Goal: Check status: Check status

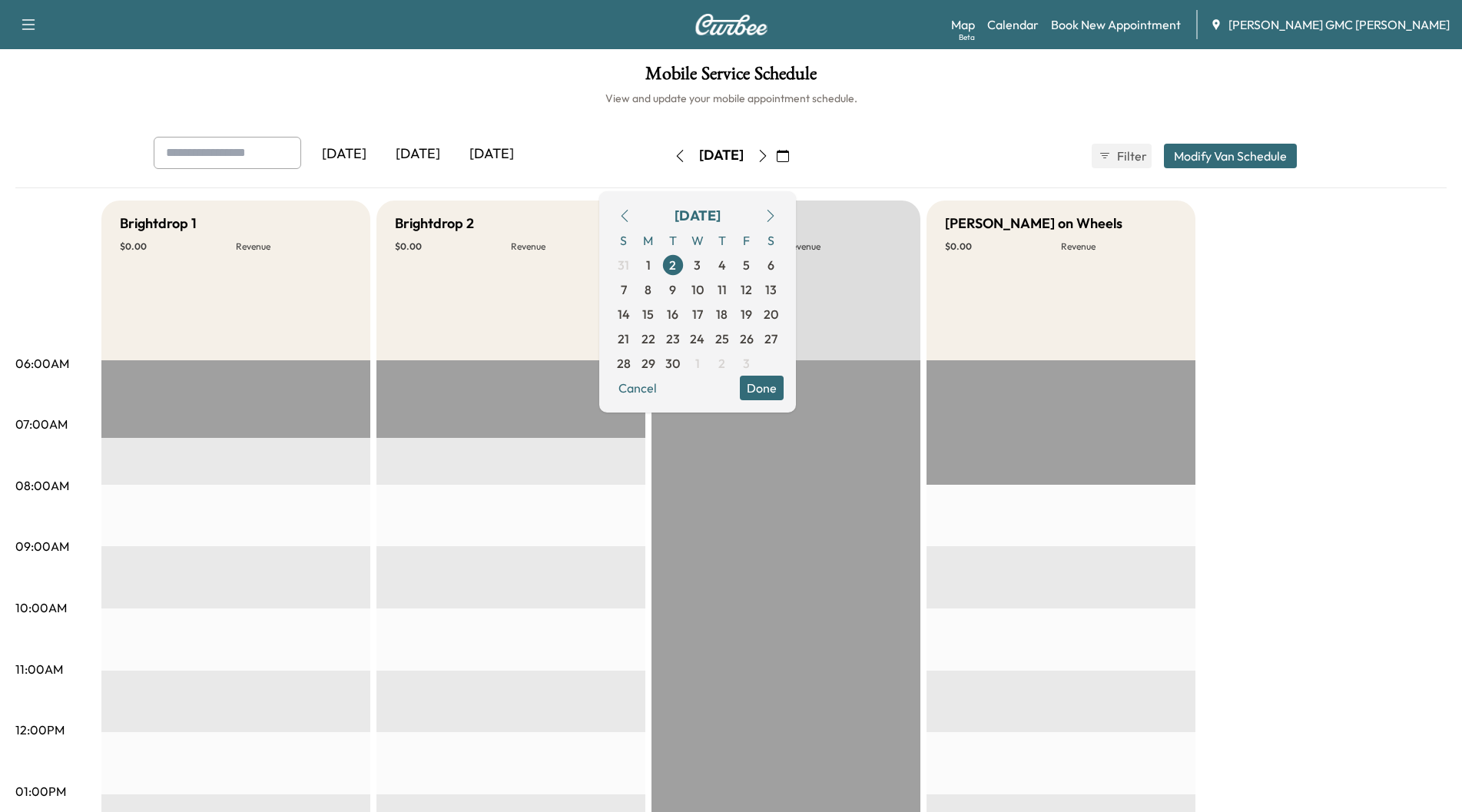
click at [426, 151] on div "[DATE]" at bounding box center [418, 154] width 74 height 35
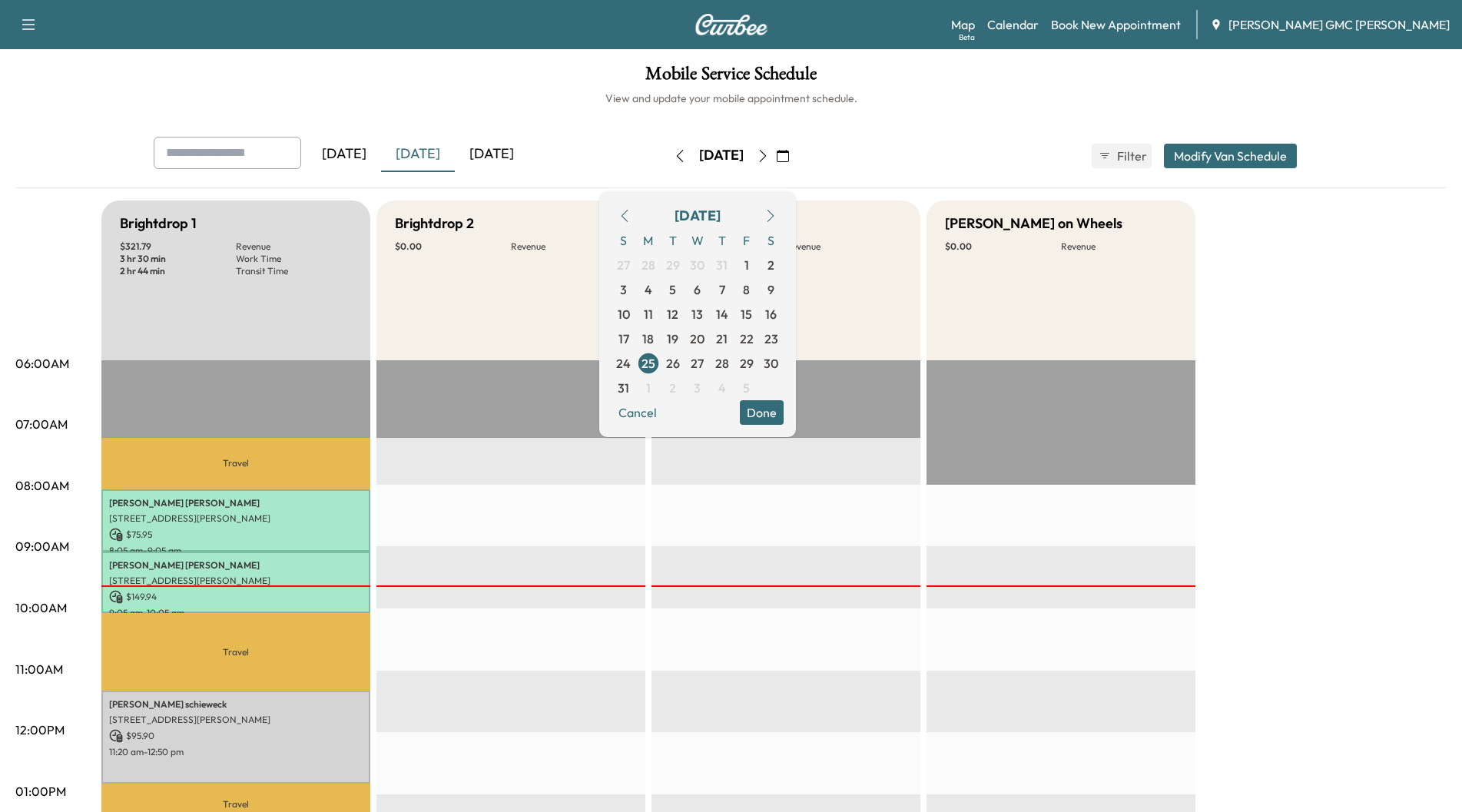
click at [789, 155] on icon "button" at bounding box center [782, 155] width 12 height 12
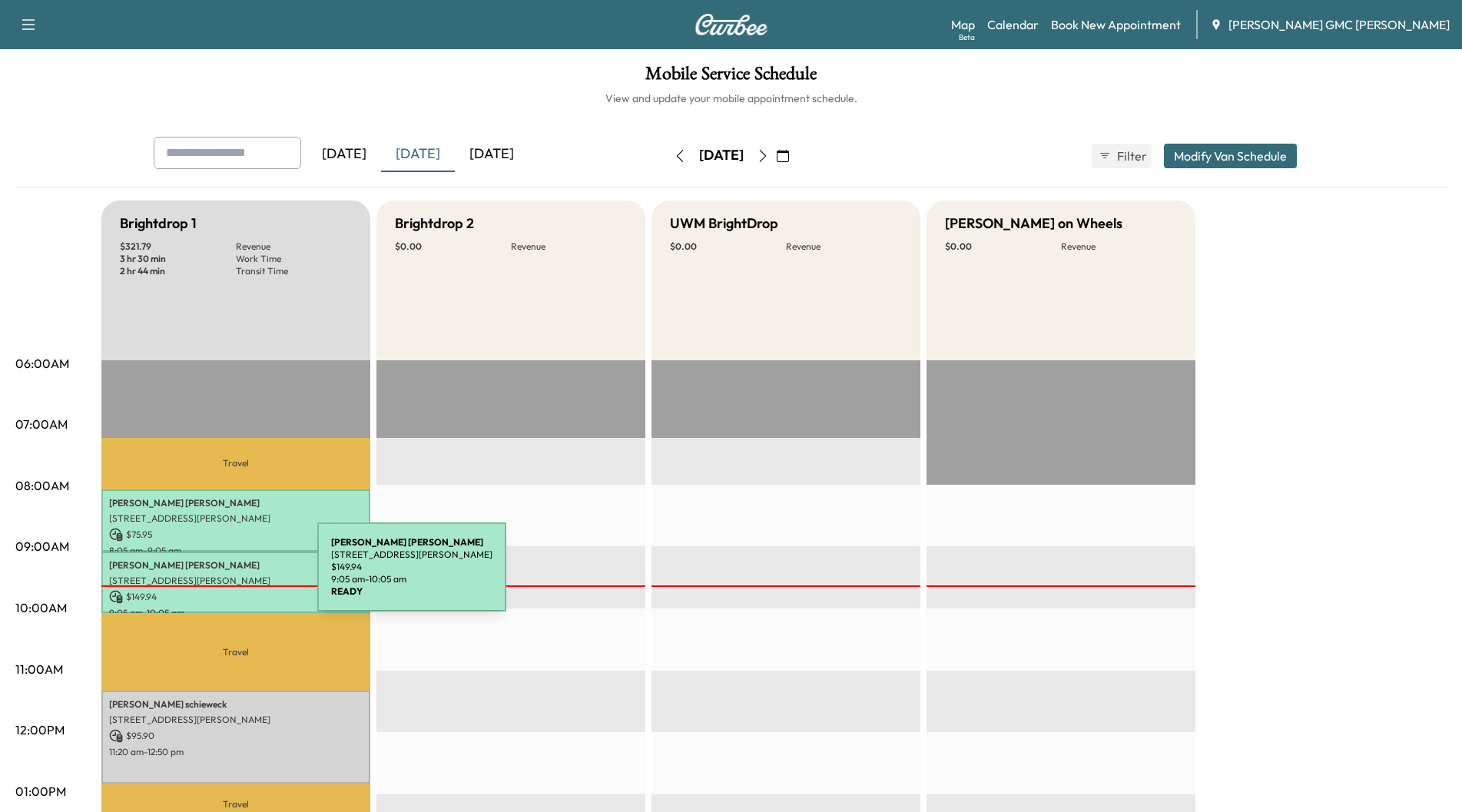
click at [202, 576] on p "[STREET_ADDRESS][PERSON_NAME]" at bounding box center [236, 580] width 254 height 12
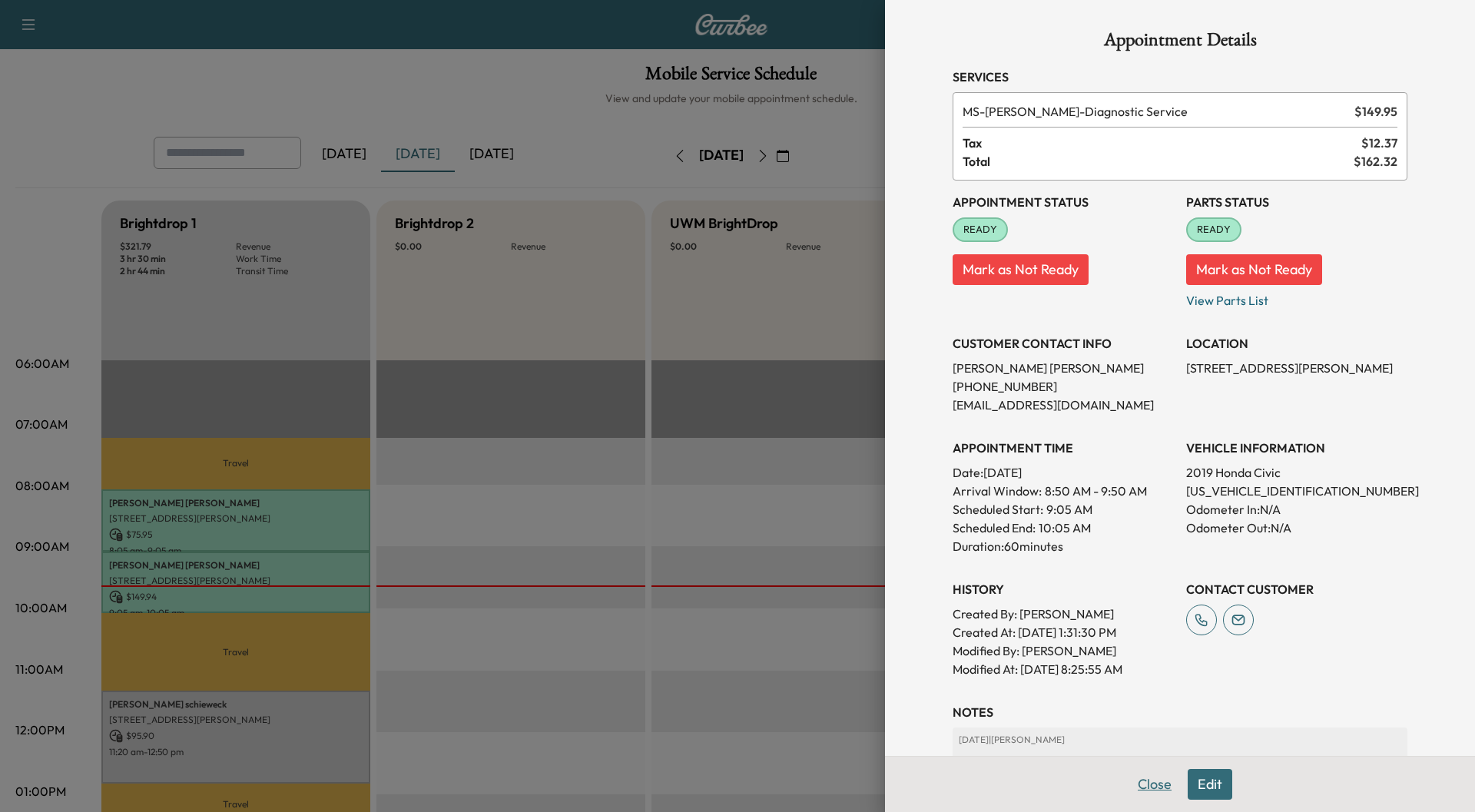
click at [1137, 786] on button "Close" at bounding box center [1155, 784] width 54 height 31
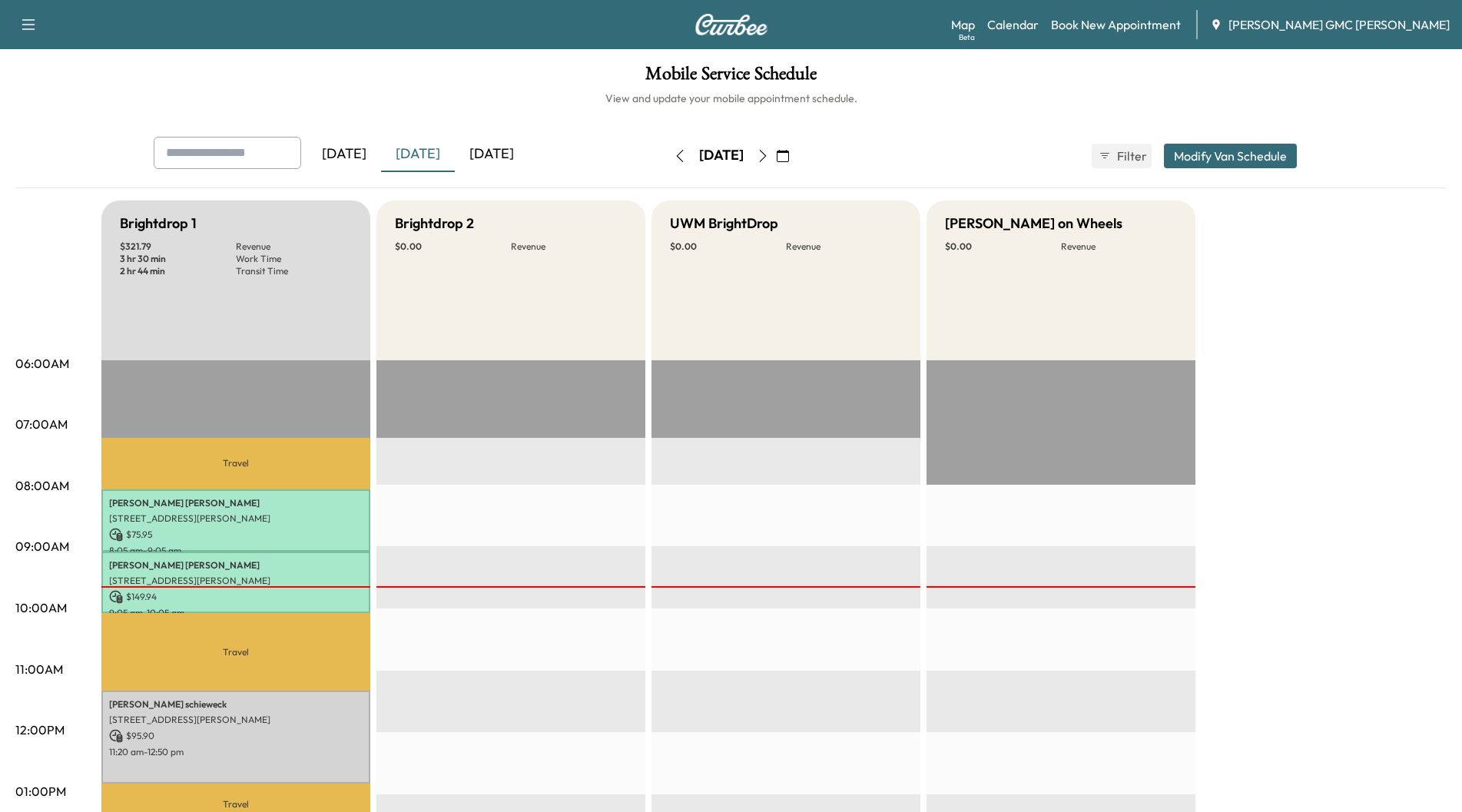
click at [769, 154] on icon "button" at bounding box center [762, 155] width 12 height 12
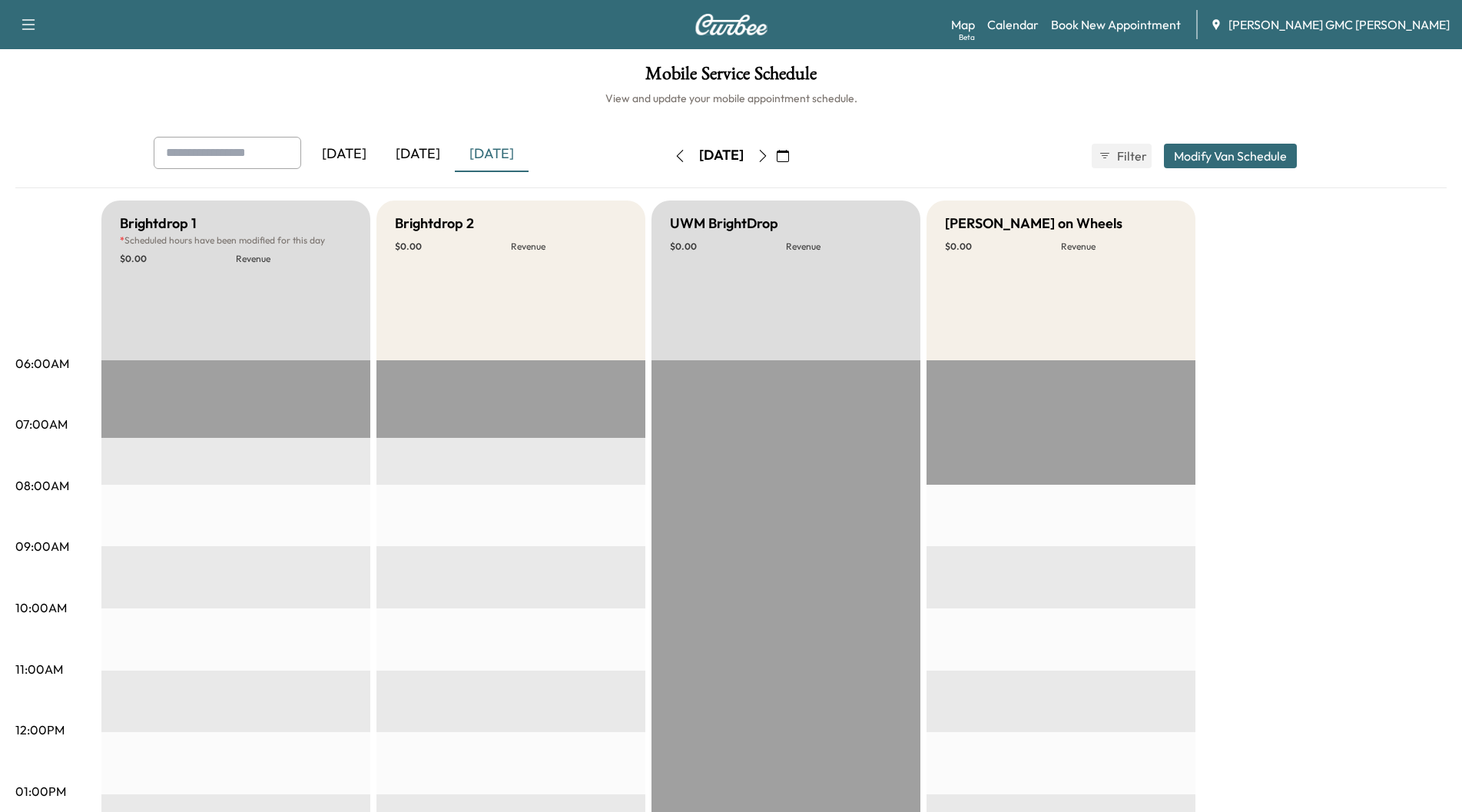
click at [769, 156] on icon "button" at bounding box center [762, 155] width 12 height 12
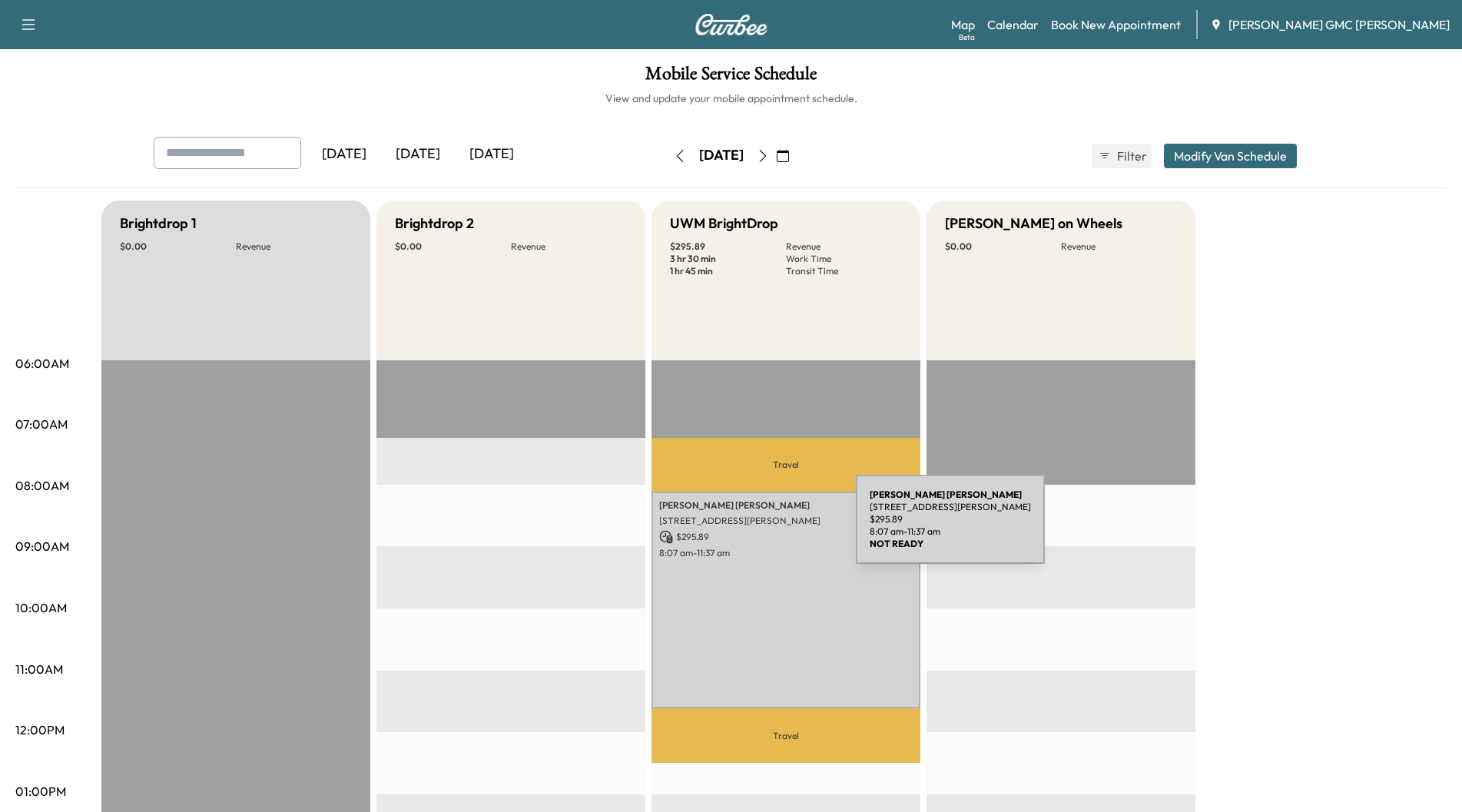
click at [740, 530] on p "$ 295.89" at bounding box center [786, 536] width 254 height 14
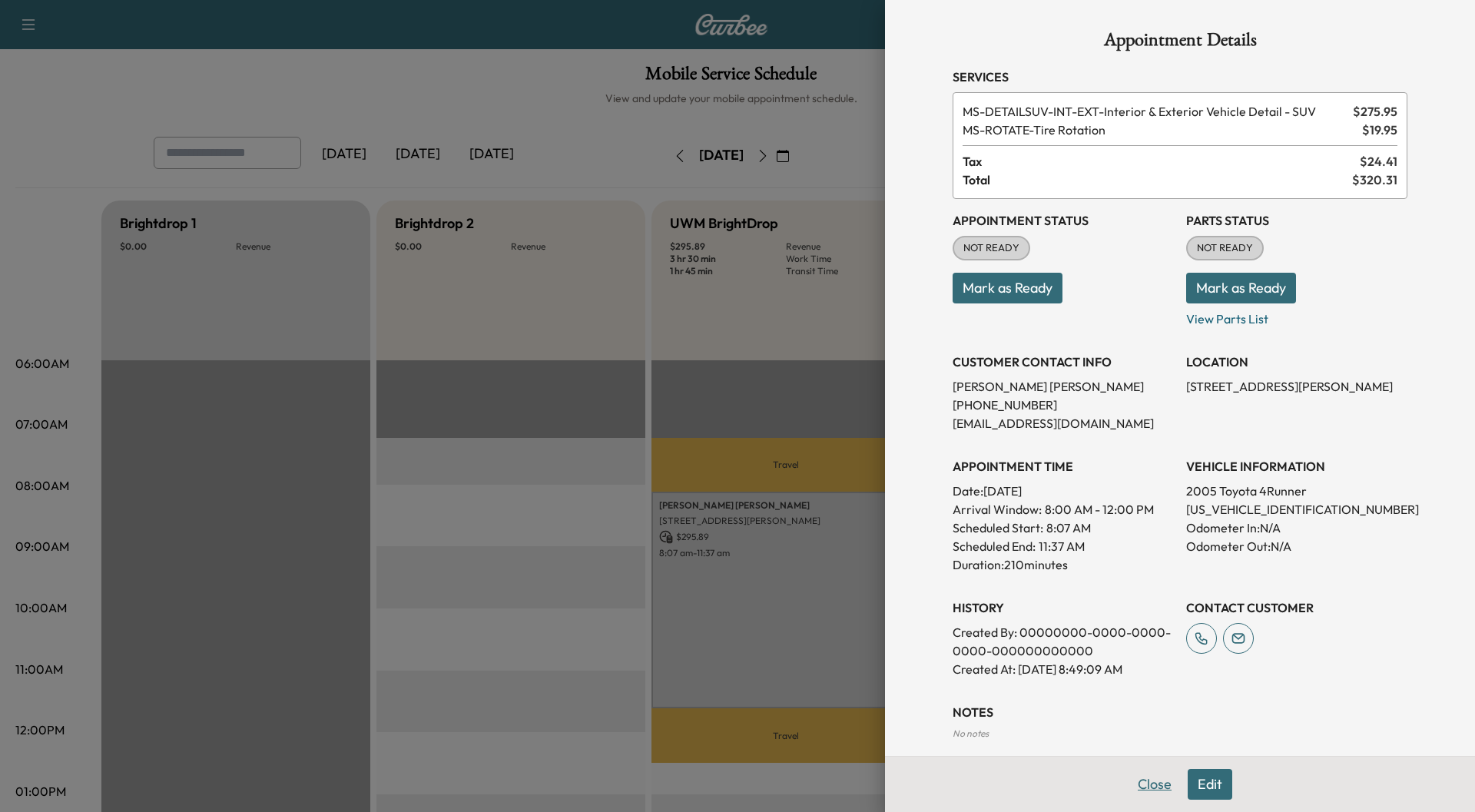
click at [1142, 781] on button "Close" at bounding box center [1155, 784] width 54 height 31
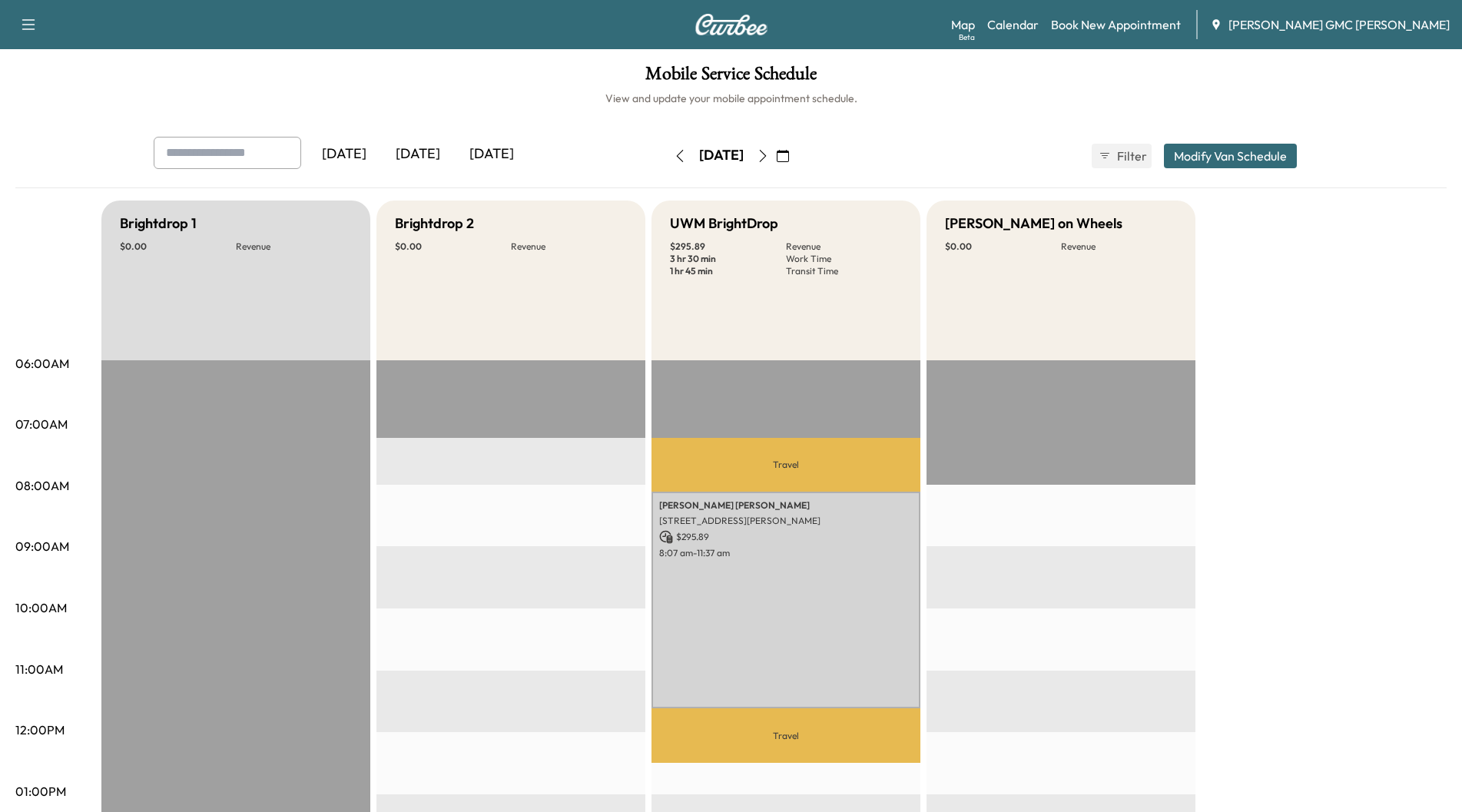
click at [769, 156] on icon "button" at bounding box center [762, 155] width 12 height 12
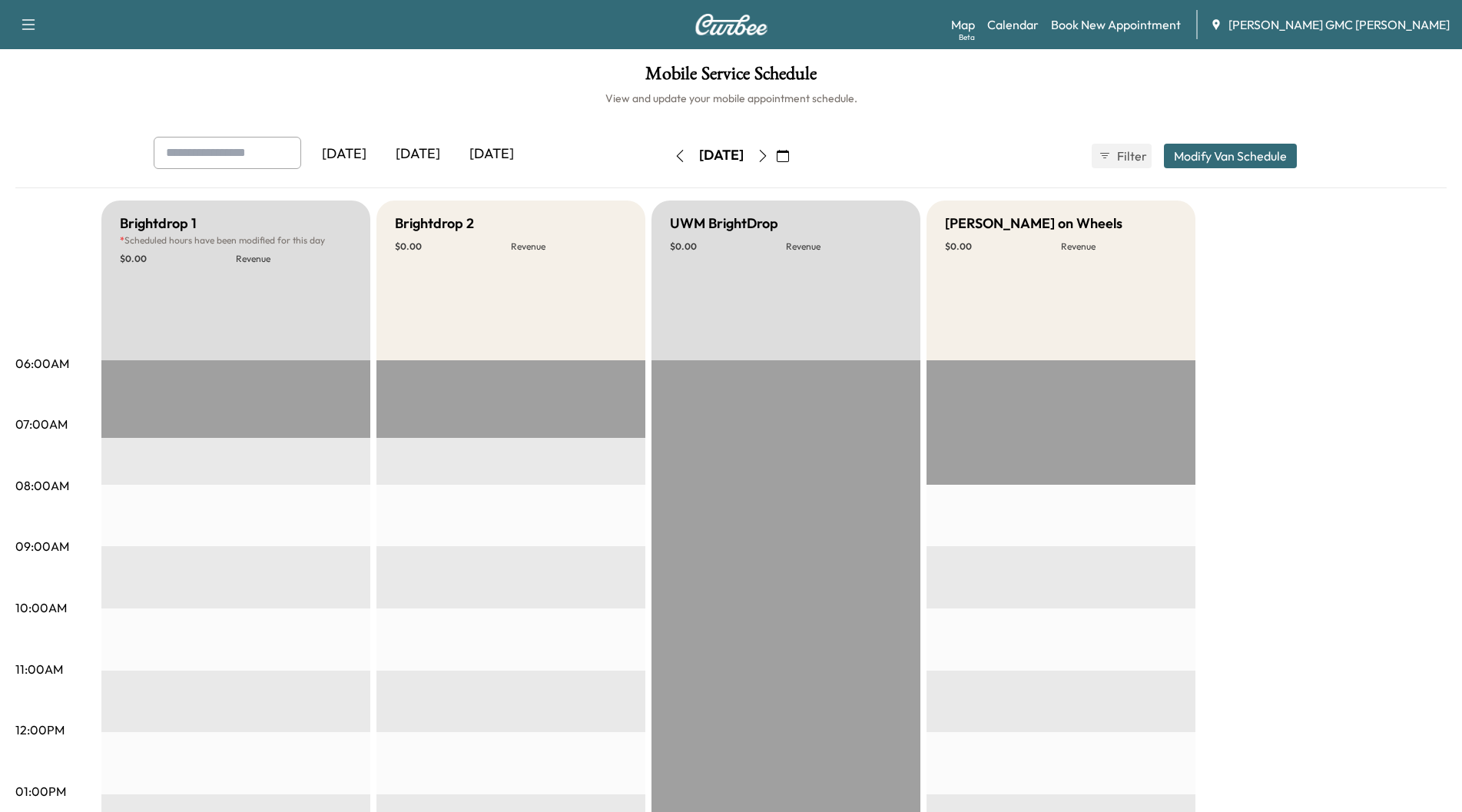
click at [796, 156] on button "button" at bounding box center [783, 156] width 26 height 25
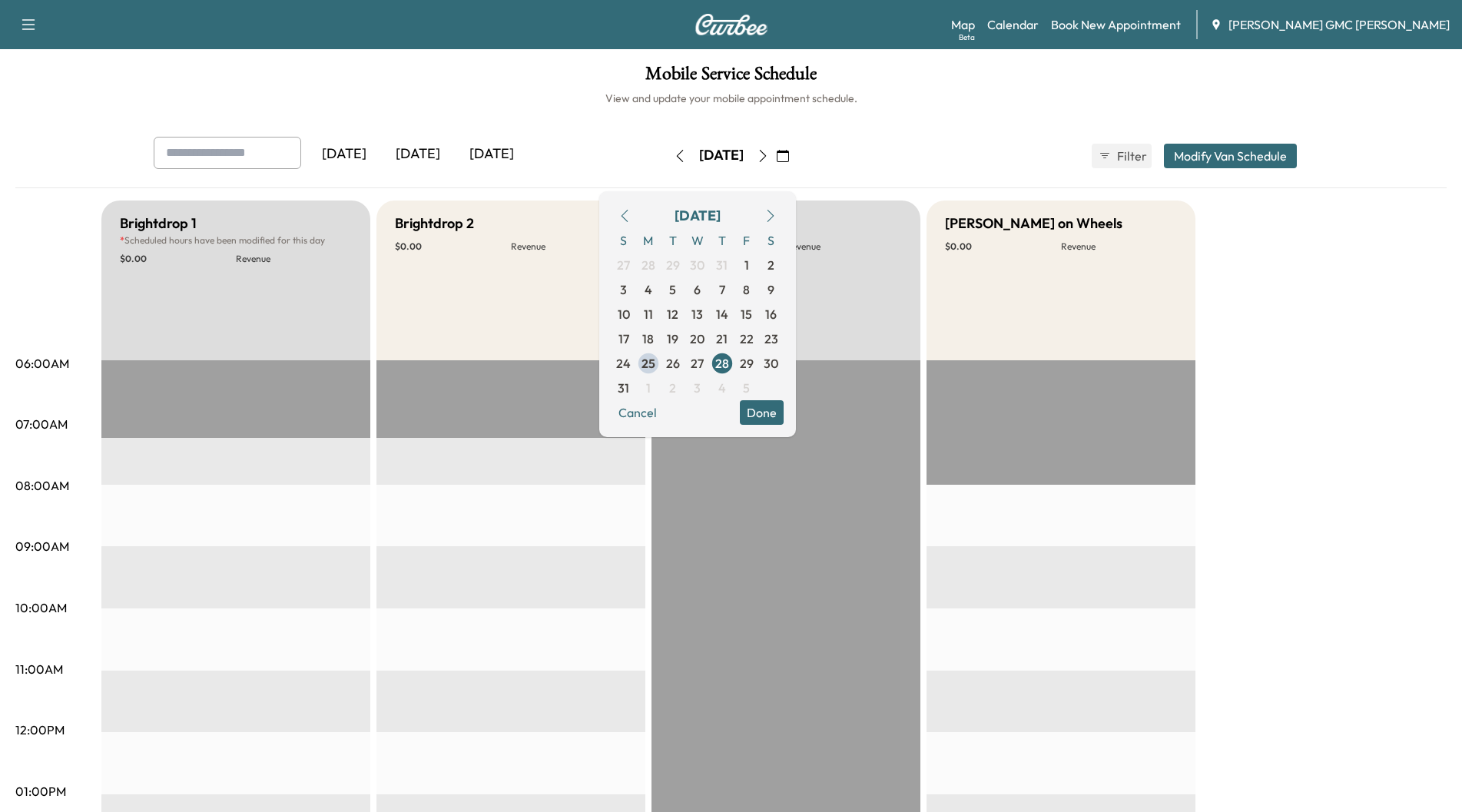
click at [769, 152] on icon "button" at bounding box center [762, 155] width 12 height 12
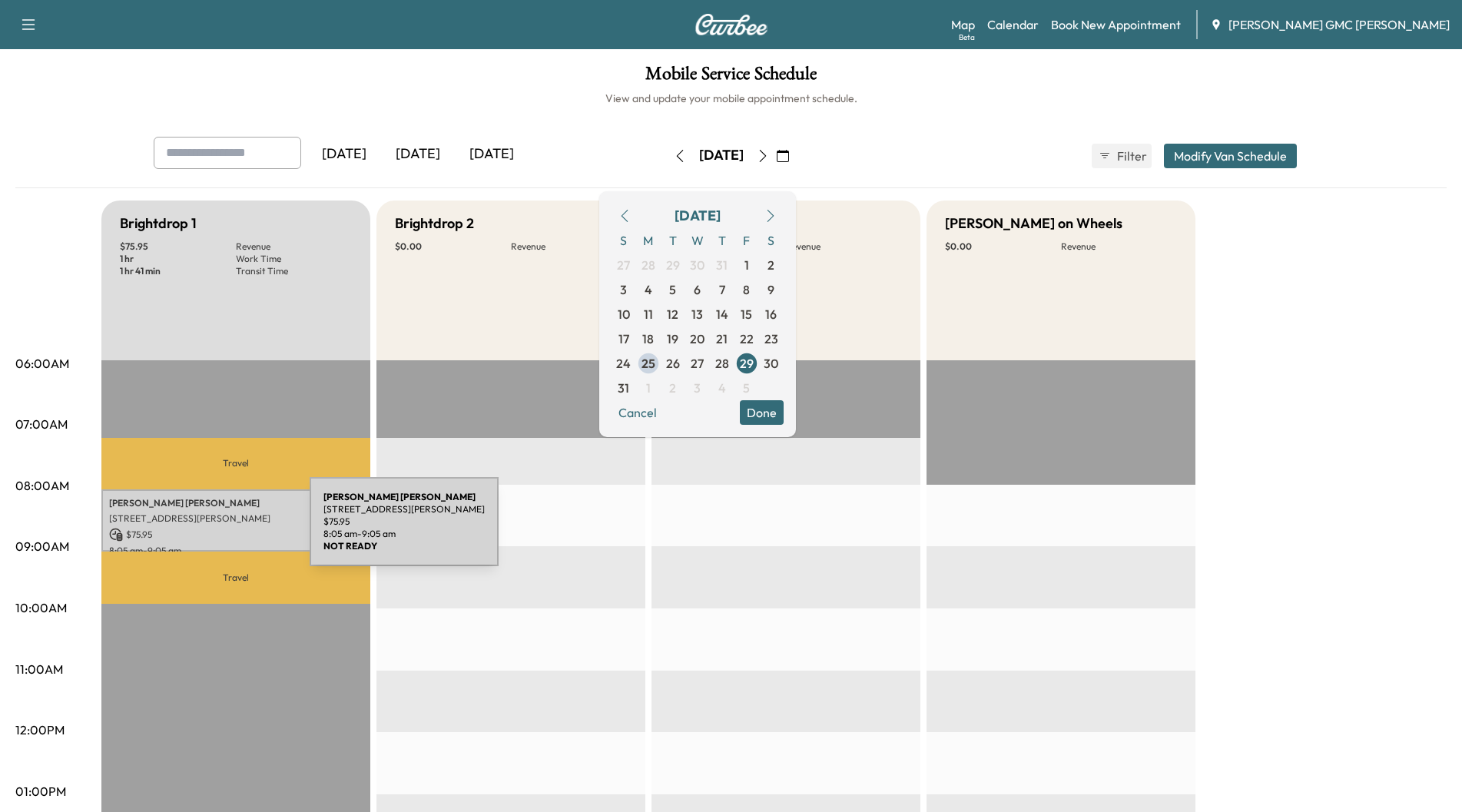
click at [195, 531] on p "$ 75.95" at bounding box center [236, 534] width 254 height 14
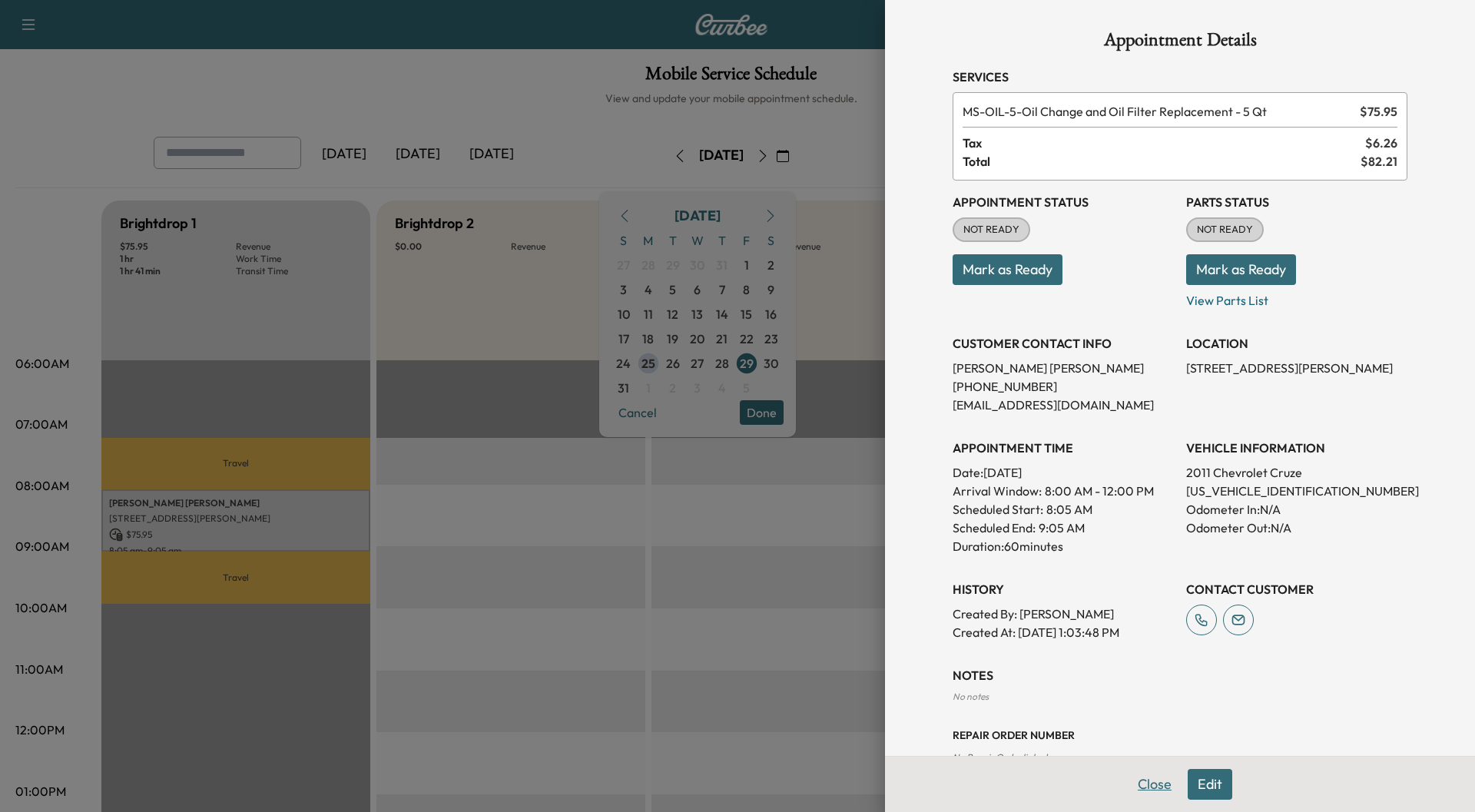
click at [1144, 778] on button "Close" at bounding box center [1155, 784] width 54 height 31
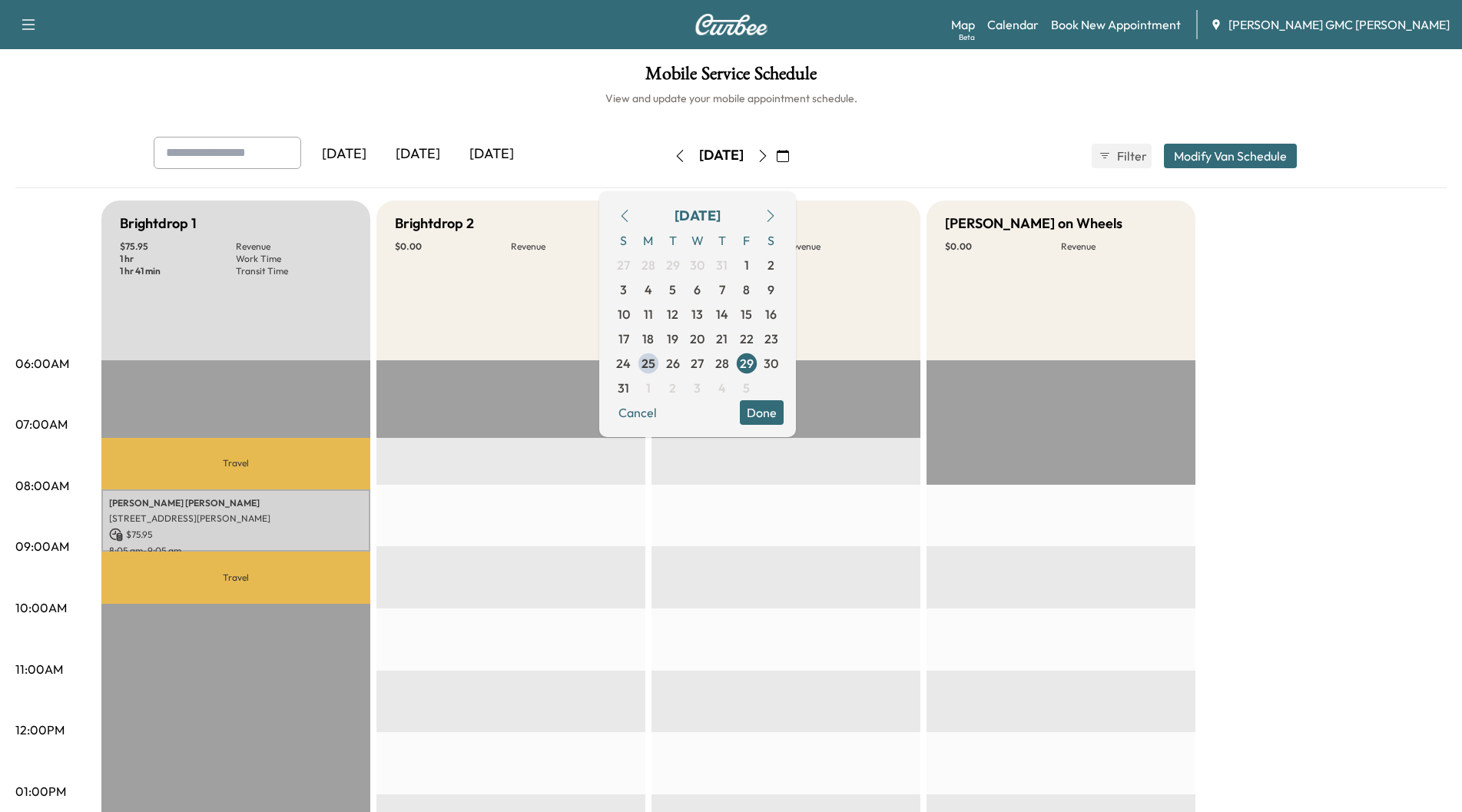
click at [903, 128] on div "Mobile Service Schedule View and update your mobile appointment schedule. [DATE…" at bounding box center [731, 708] width 1462 height 1318
click at [789, 156] on icon "button" at bounding box center [782, 155] width 12 height 12
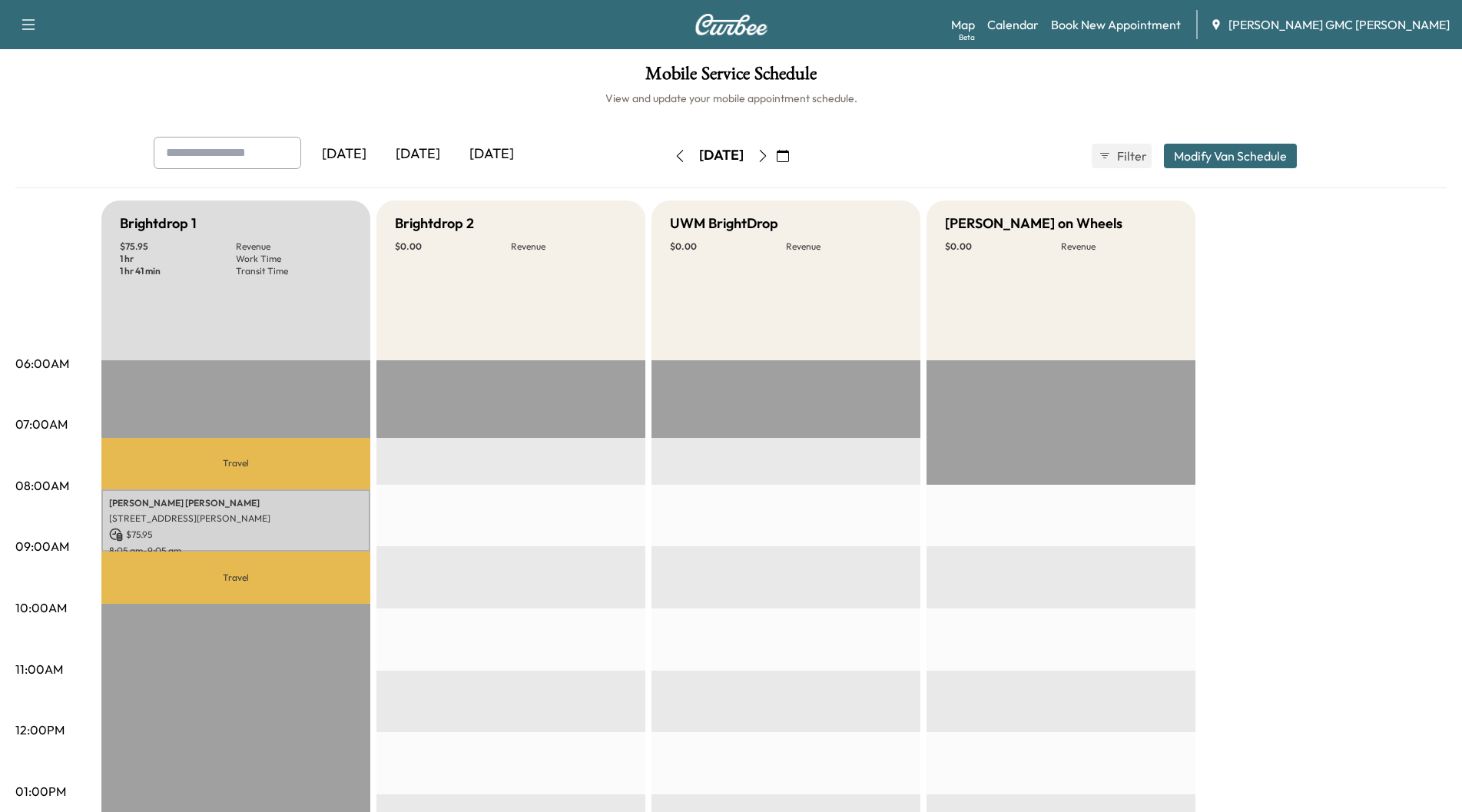
click at [769, 159] on icon "button" at bounding box center [762, 155] width 12 height 12
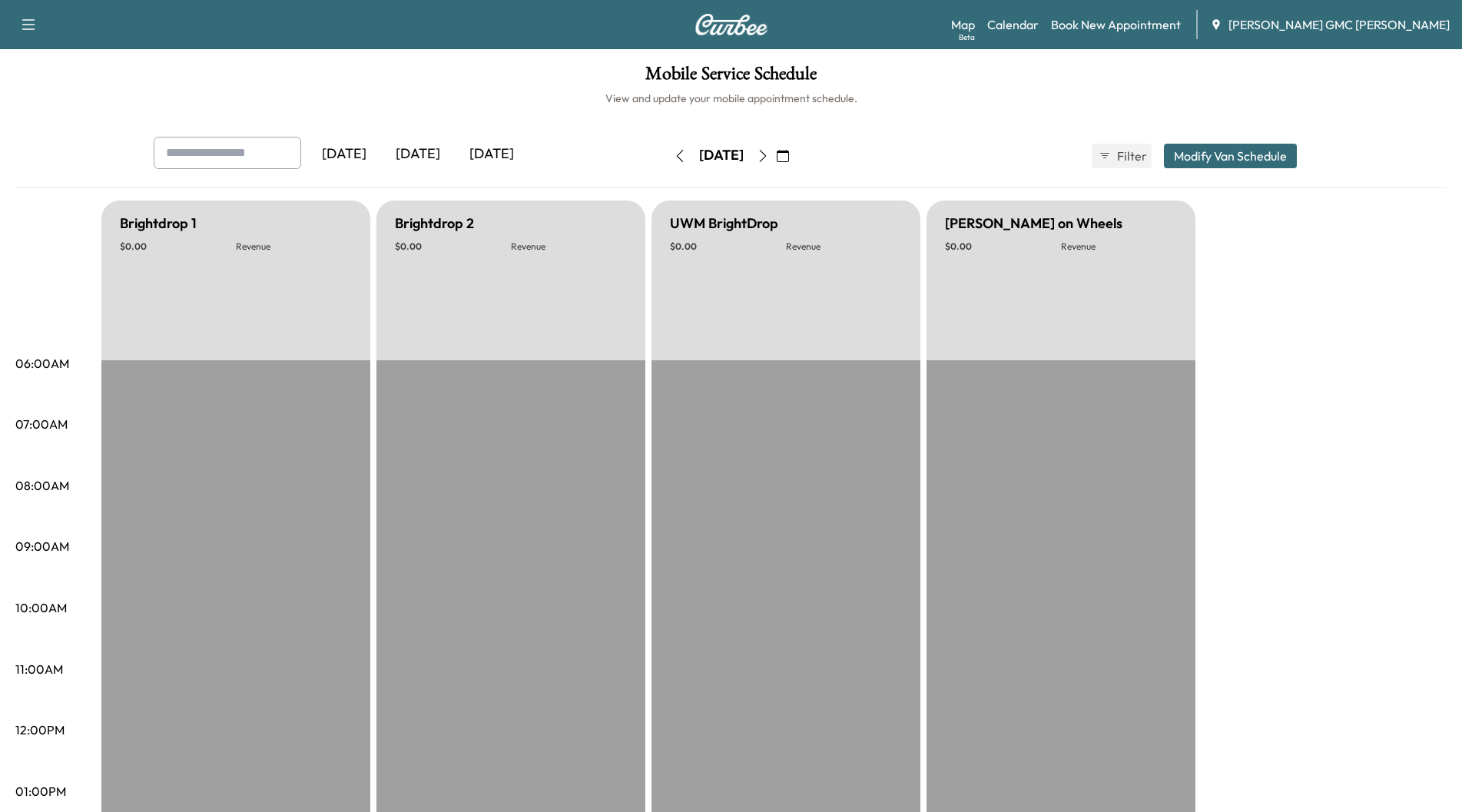
click at [769, 159] on icon "button" at bounding box center [762, 155] width 12 height 12
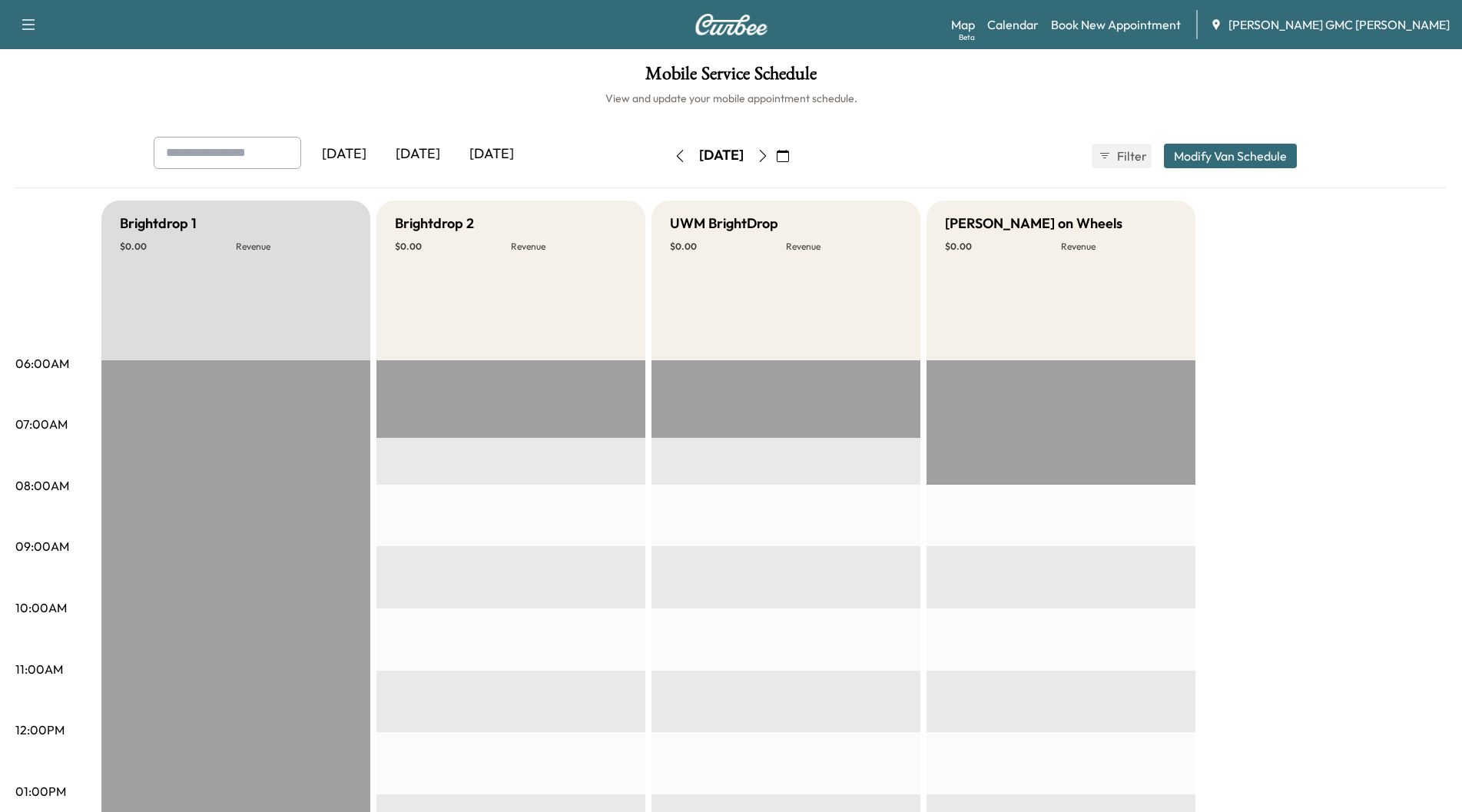
click at [776, 159] on button "button" at bounding box center [763, 156] width 26 height 25
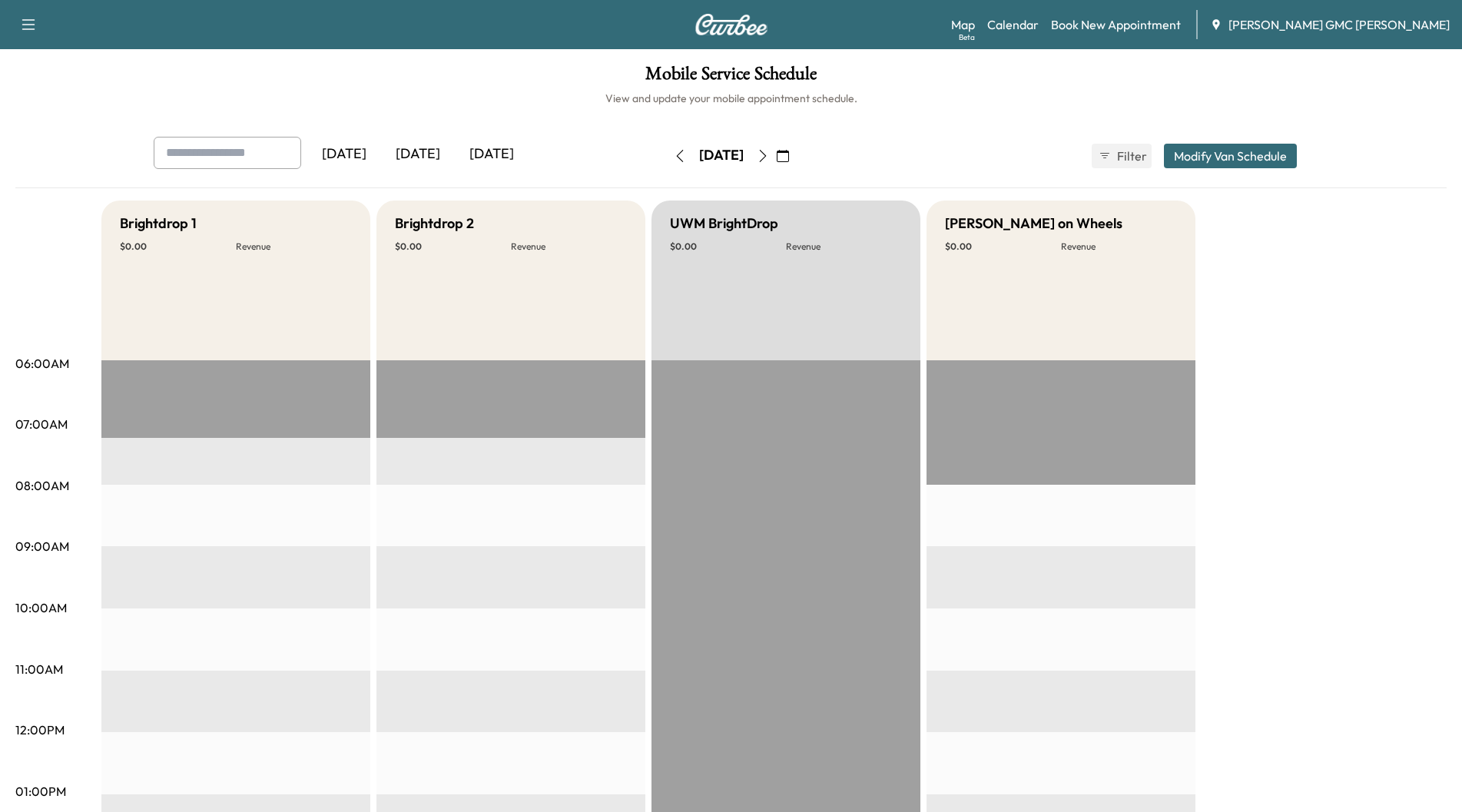
click at [769, 158] on icon "button" at bounding box center [762, 155] width 12 height 12
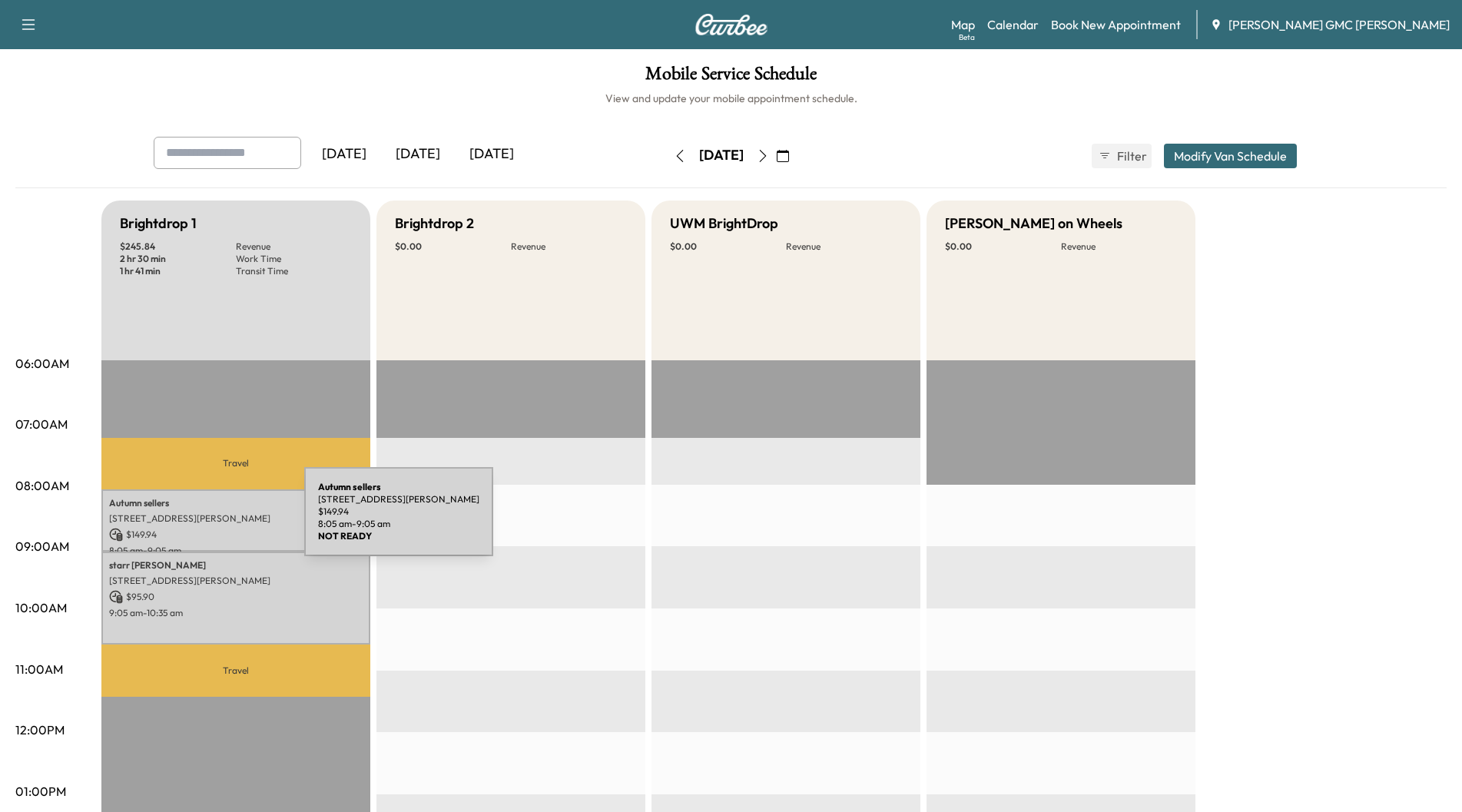
click at [189, 521] on p "[STREET_ADDRESS][PERSON_NAME]" at bounding box center [236, 518] width 254 height 12
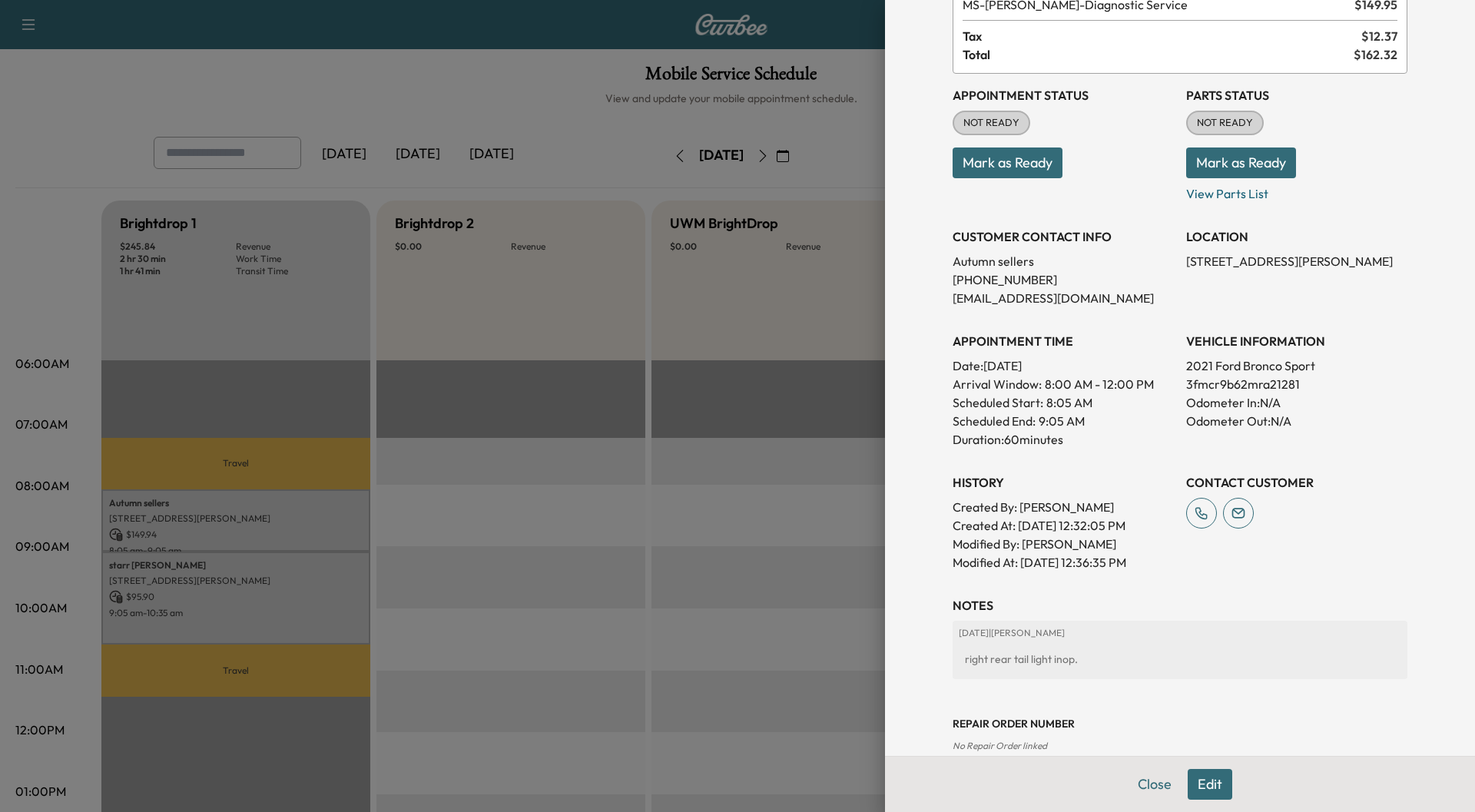
scroll to position [134, 0]
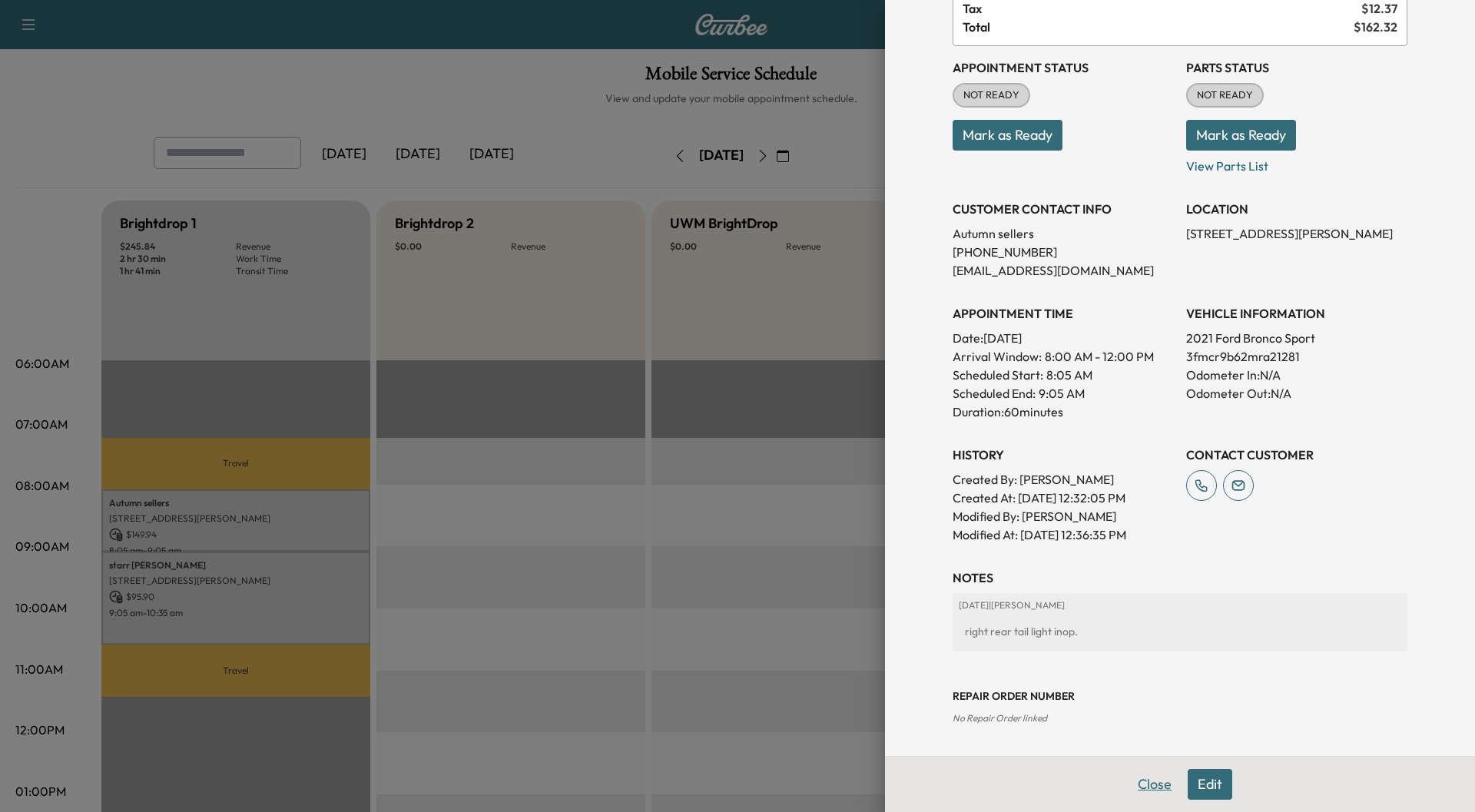
click at [1147, 784] on button "Close" at bounding box center [1155, 784] width 54 height 31
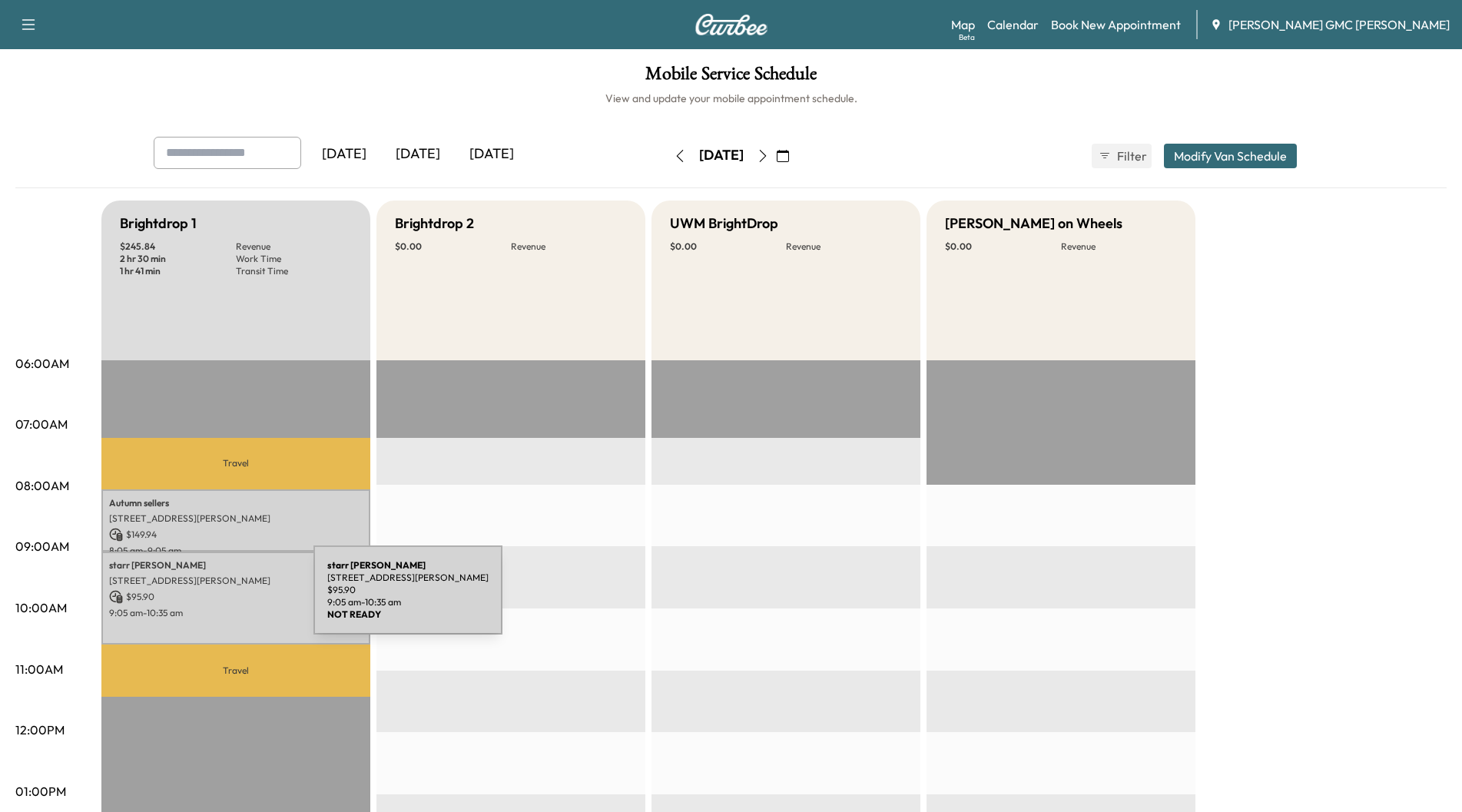
click at [198, 597] on p "$ 95.90" at bounding box center [236, 596] width 254 height 14
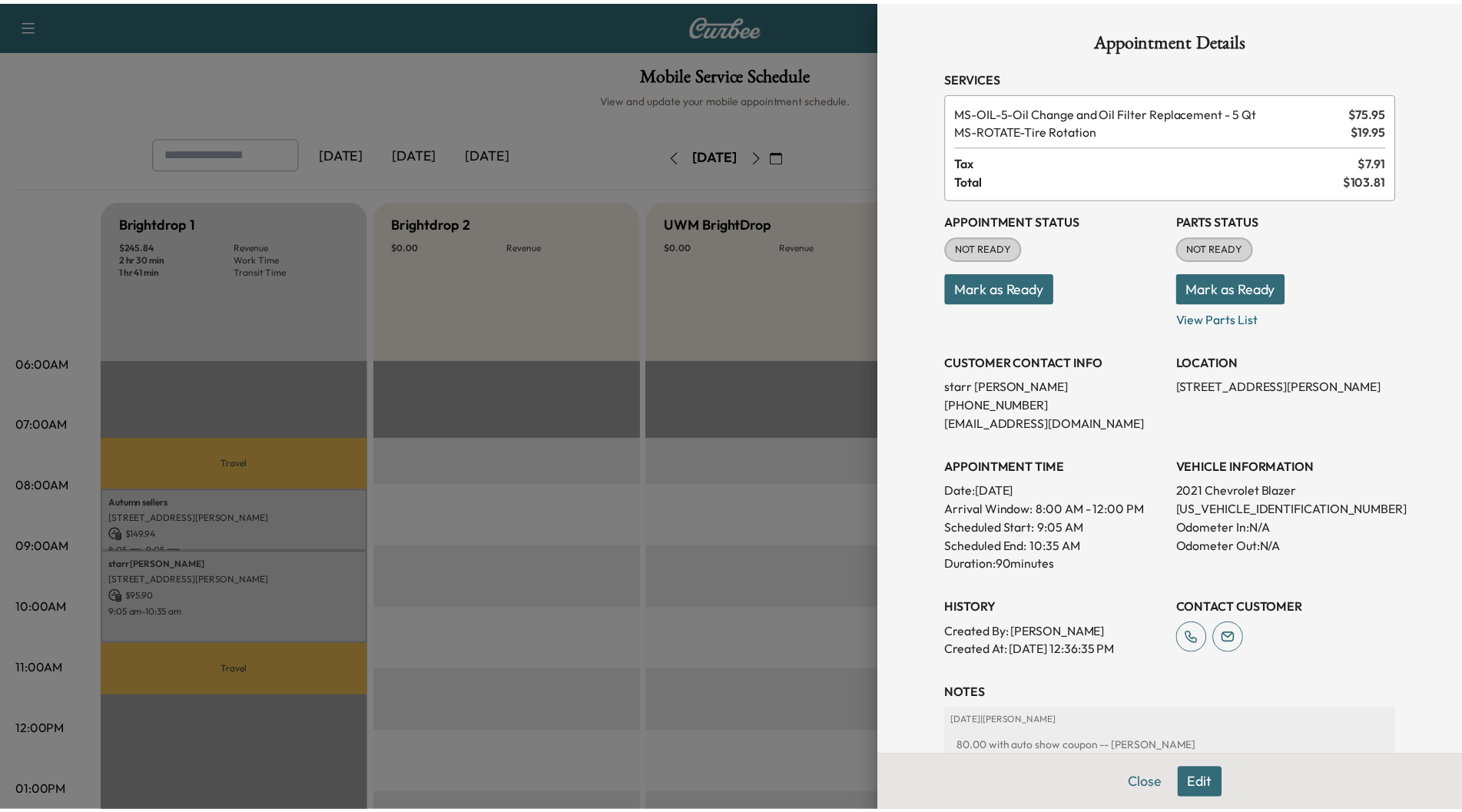
scroll to position [116, 0]
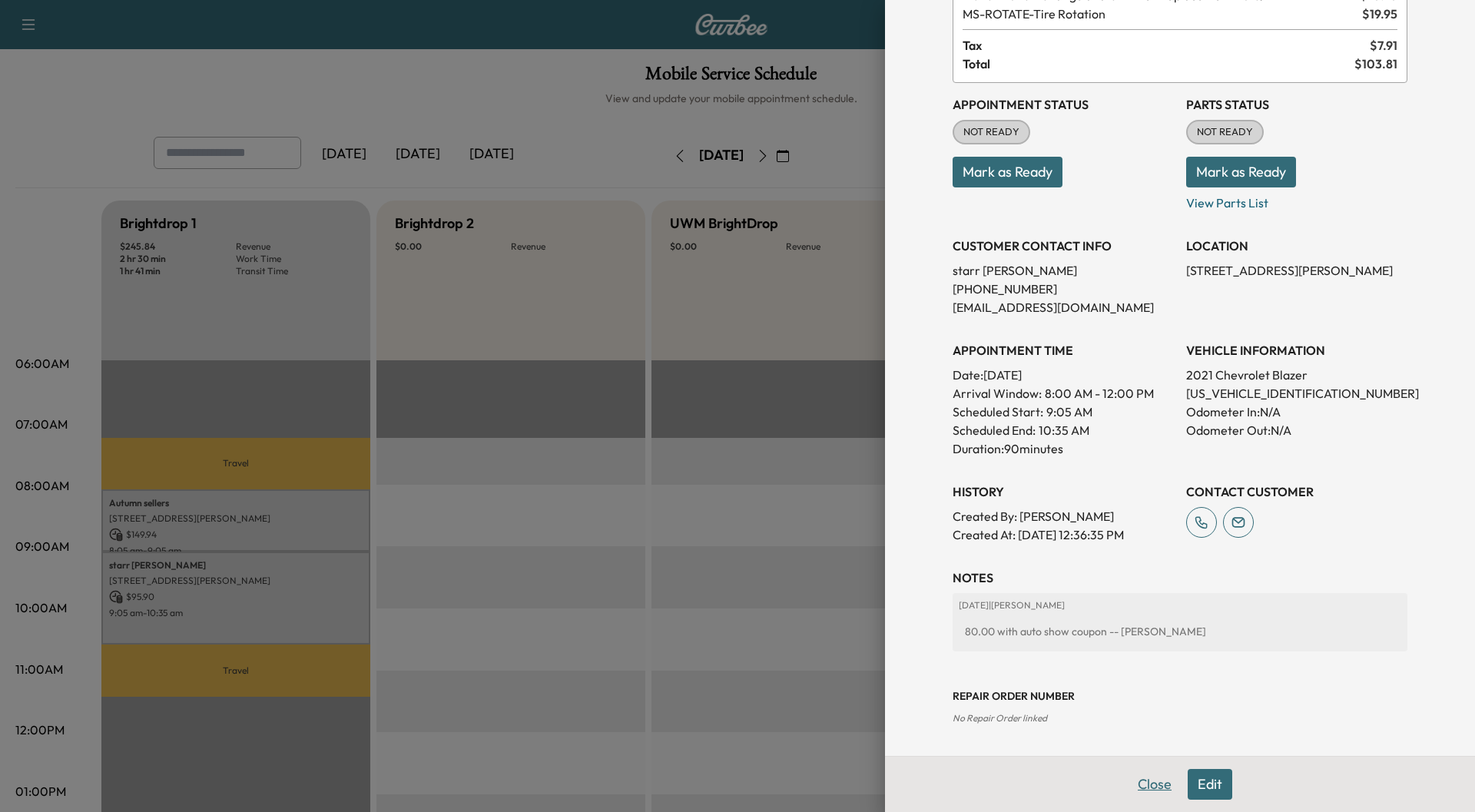
click at [1142, 779] on button "Close" at bounding box center [1155, 784] width 54 height 31
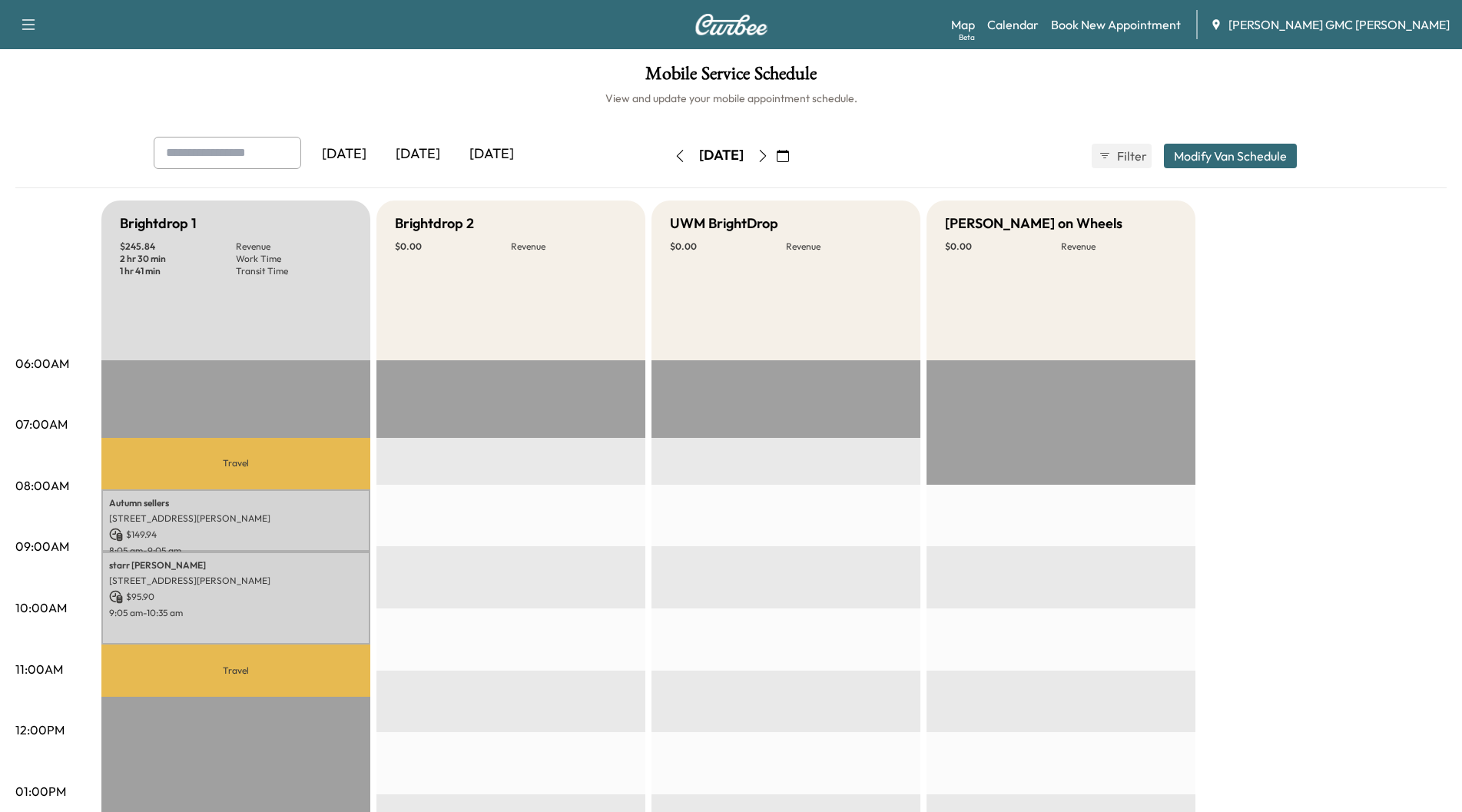
click at [769, 154] on icon "button" at bounding box center [762, 155] width 12 height 12
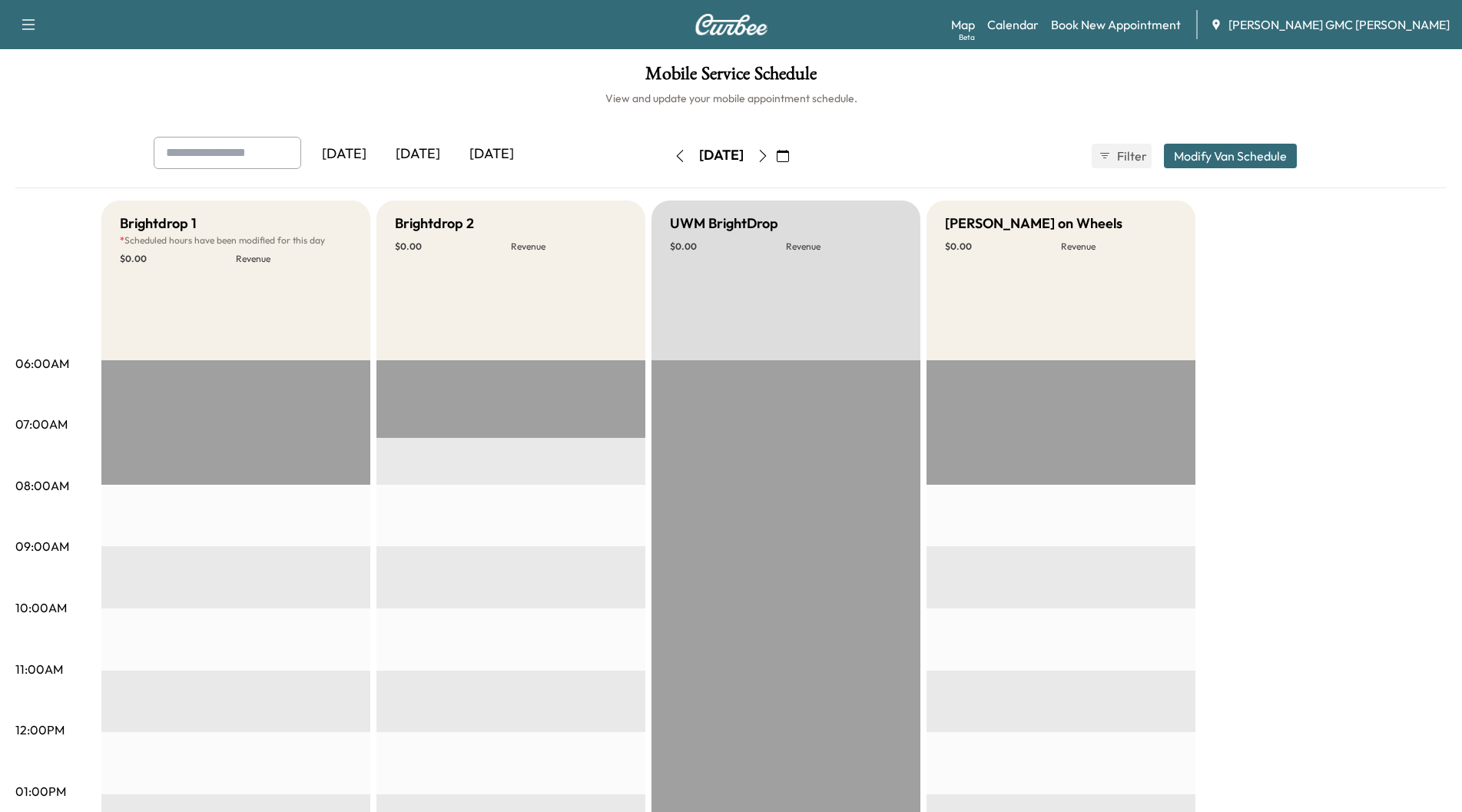
click at [796, 154] on button "button" at bounding box center [783, 156] width 26 height 25
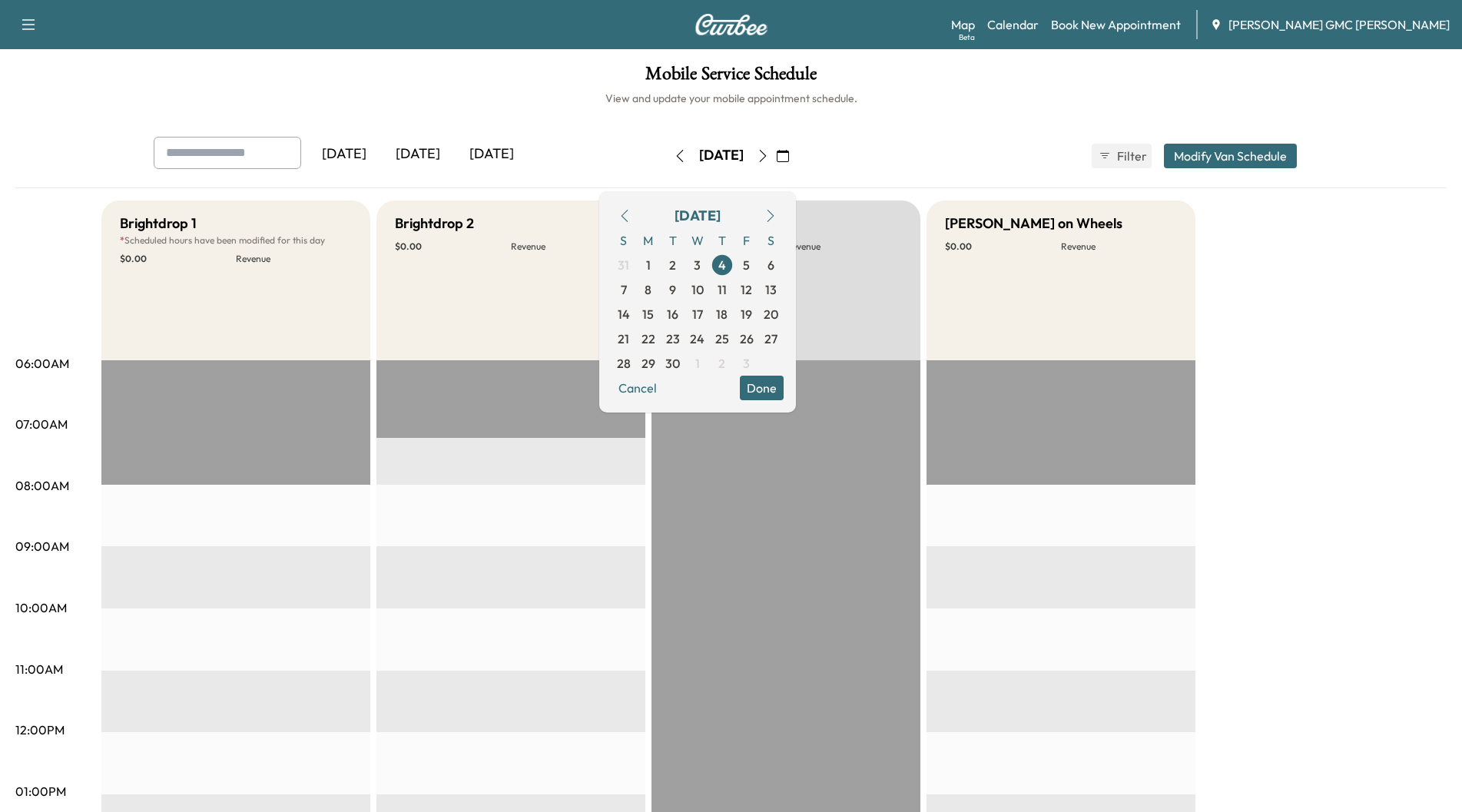
click at [769, 158] on icon "button" at bounding box center [762, 155] width 12 height 12
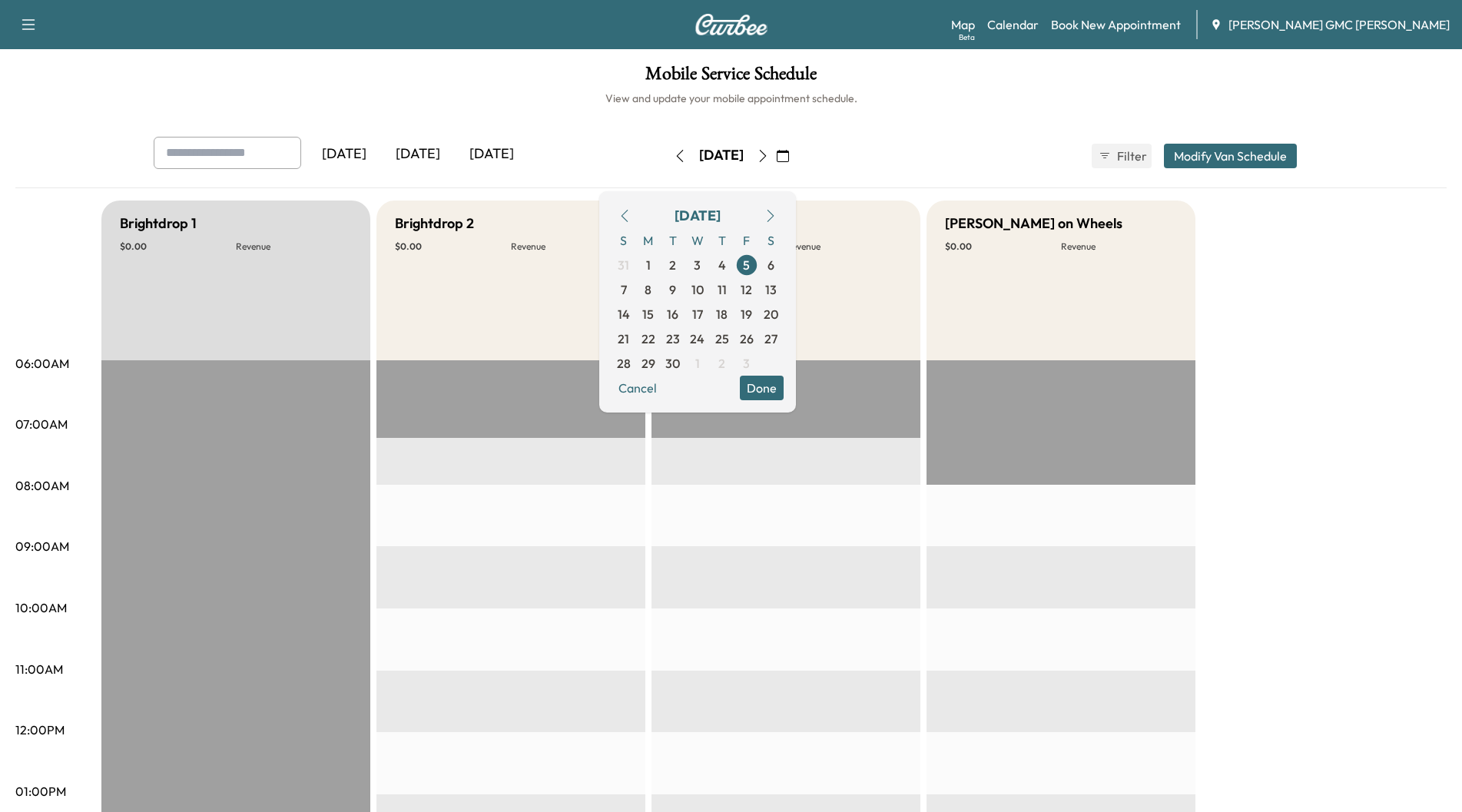
click at [796, 158] on button "button" at bounding box center [783, 156] width 26 height 25
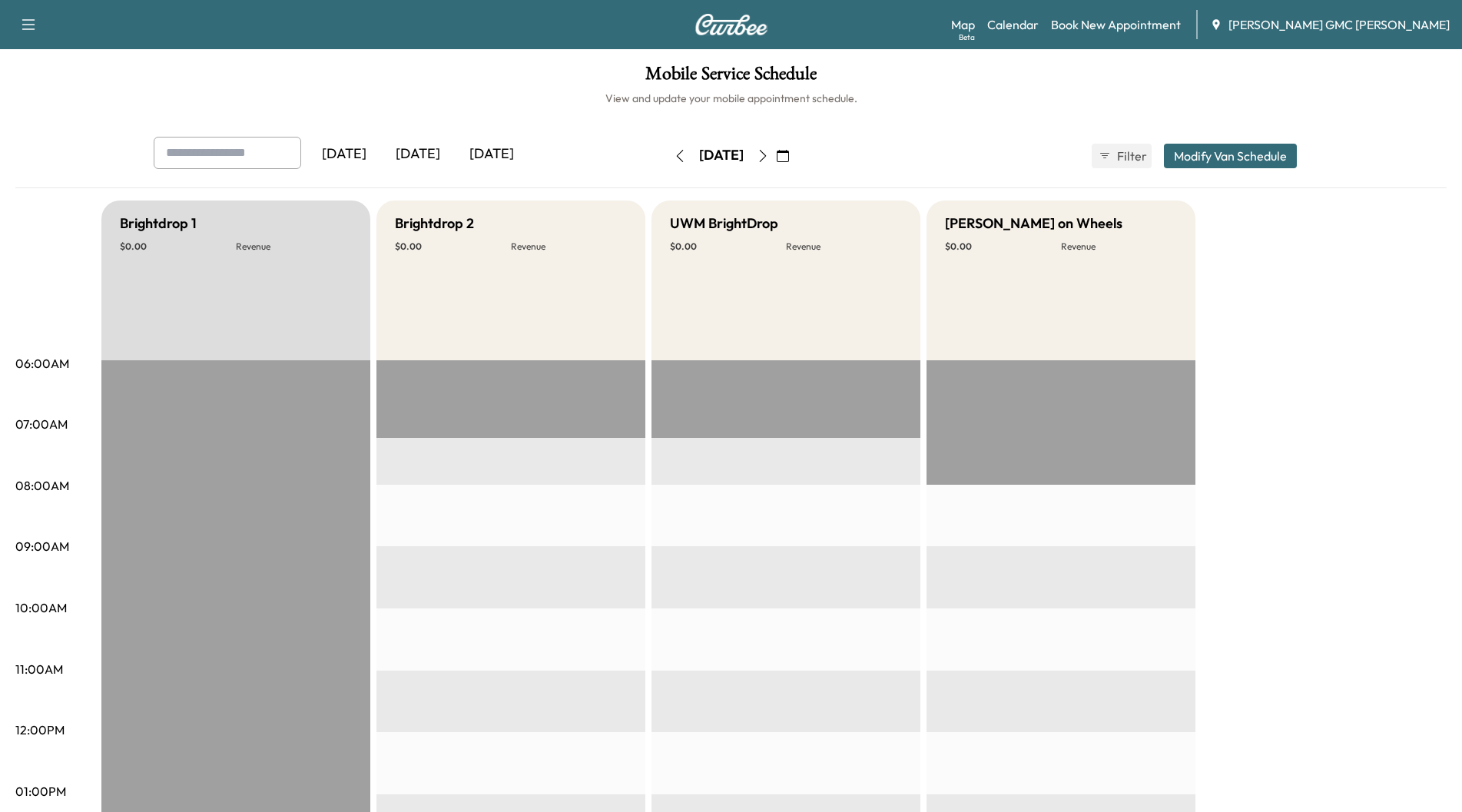
click at [769, 154] on icon "button" at bounding box center [762, 155] width 12 height 12
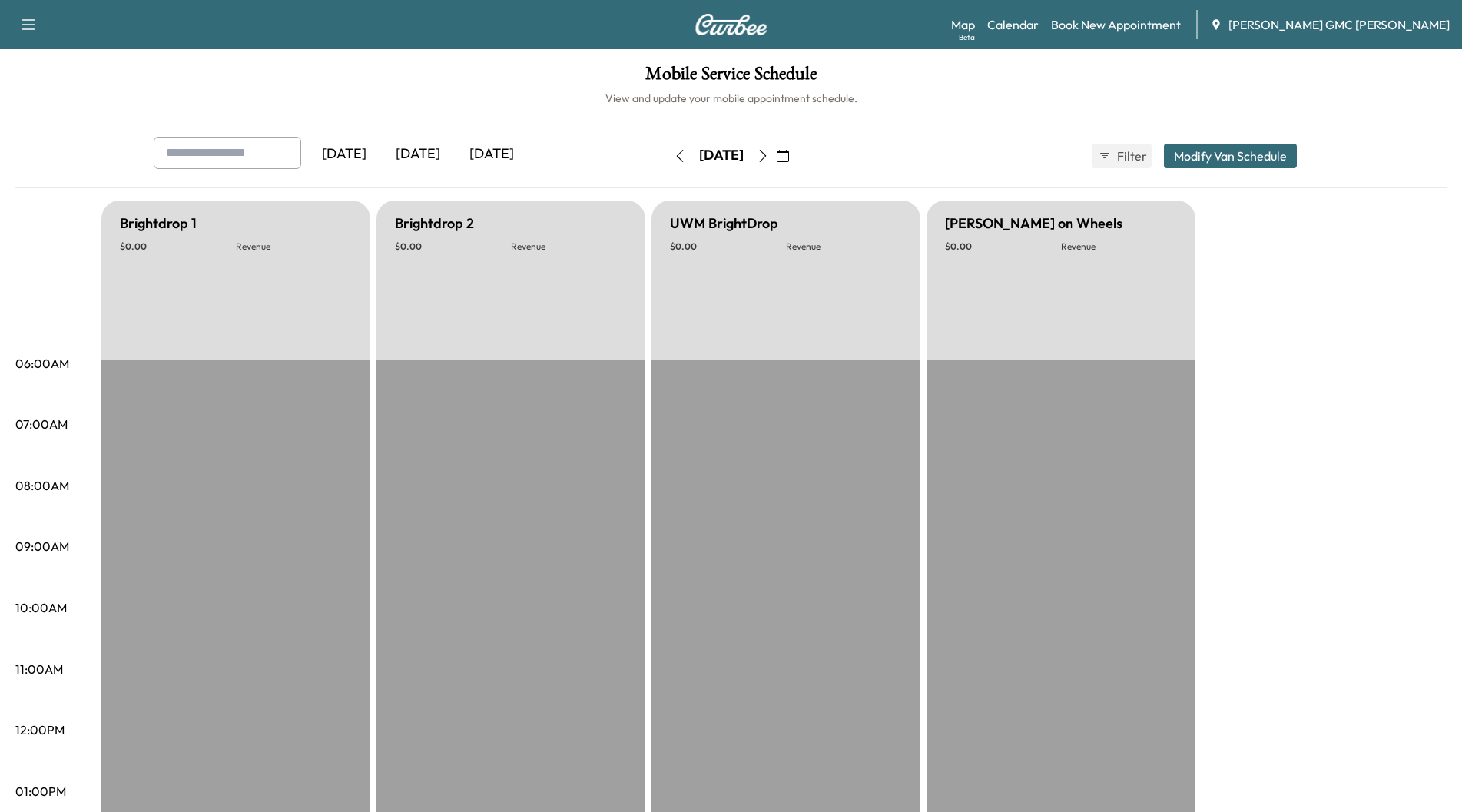
click at [769, 158] on icon "button" at bounding box center [762, 155] width 12 height 12
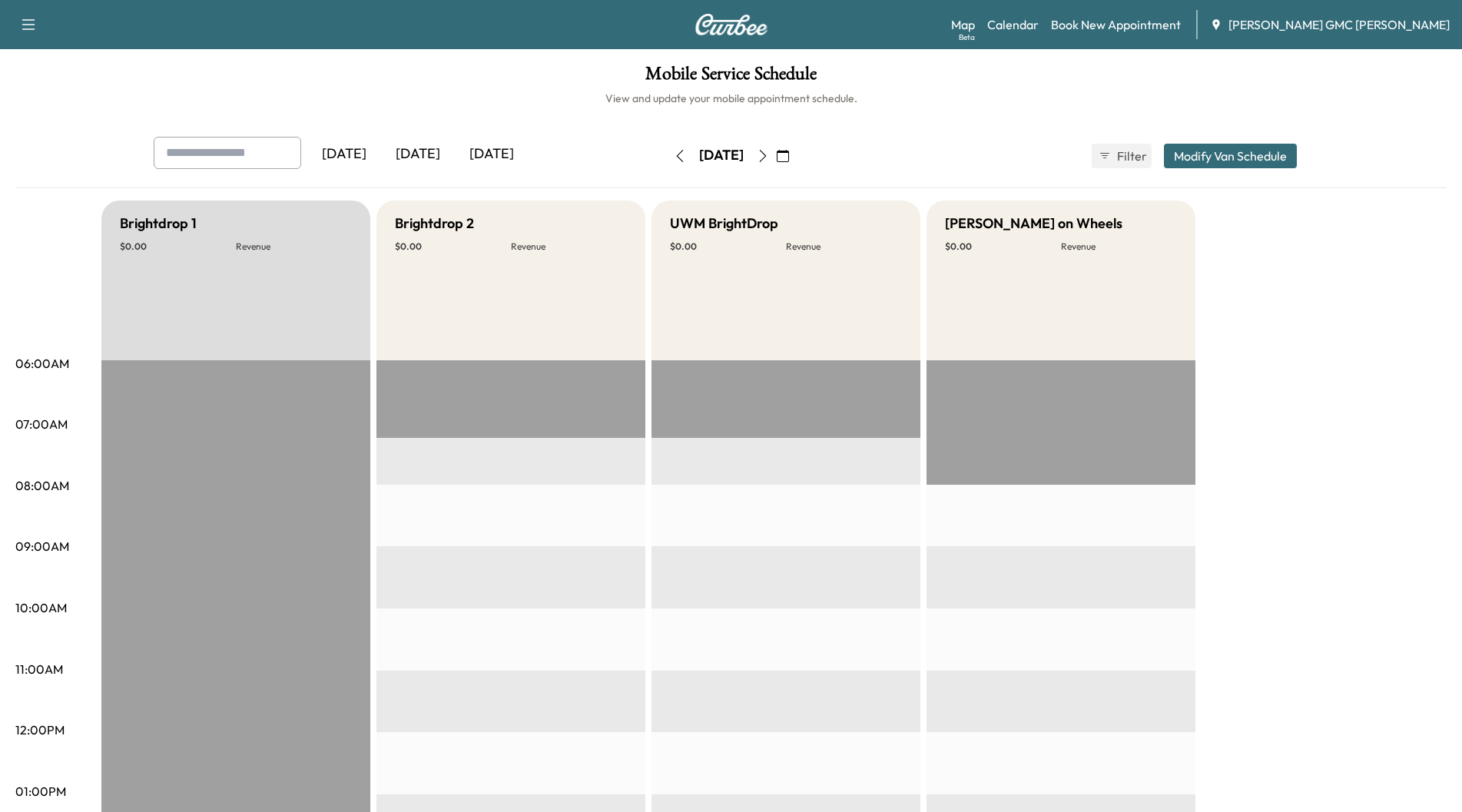
click at [769, 157] on icon "button" at bounding box center [762, 155] width 12 height 12
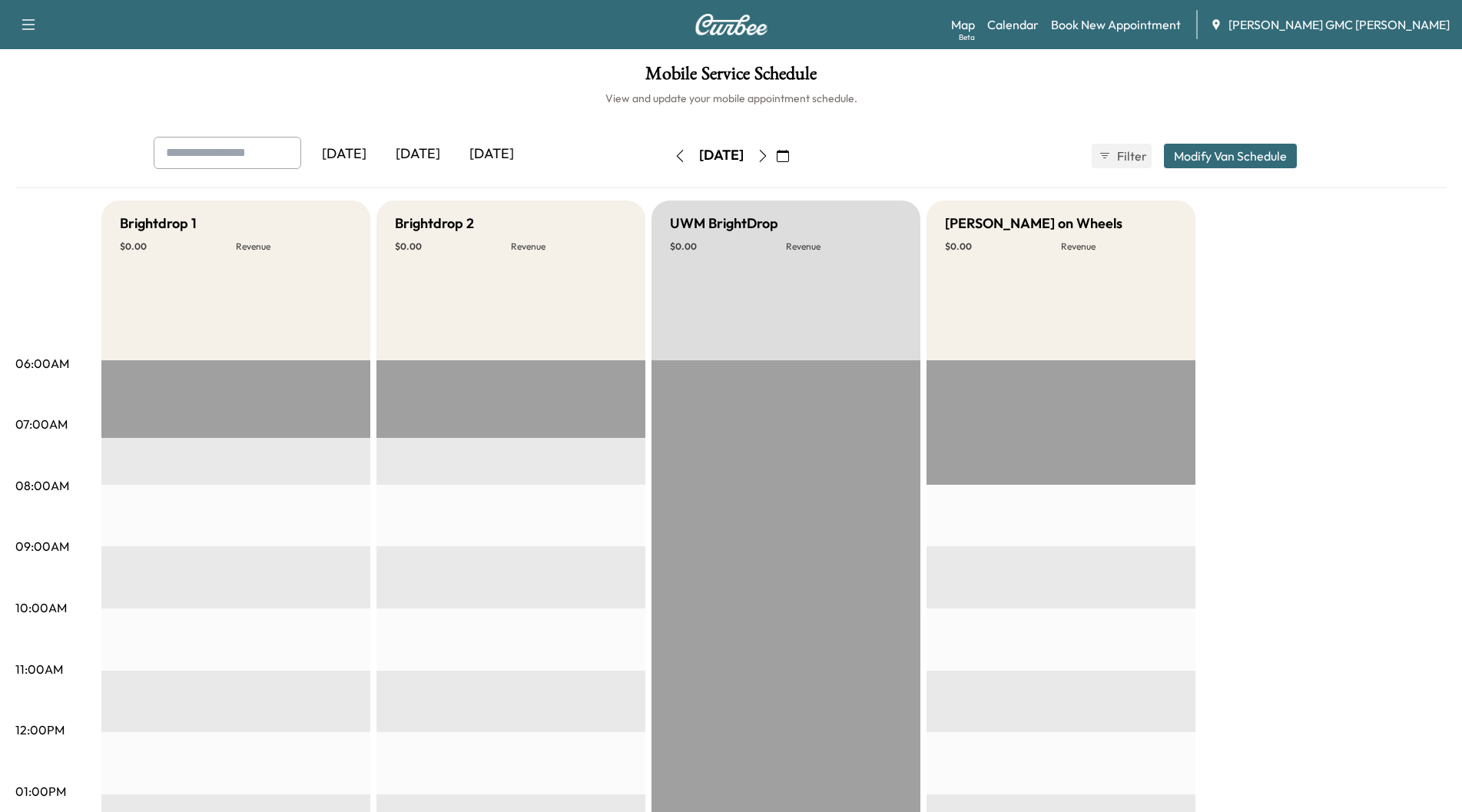
click at [769, 157] on icon "button" at bounding box center [762, 155] width 12 height 12
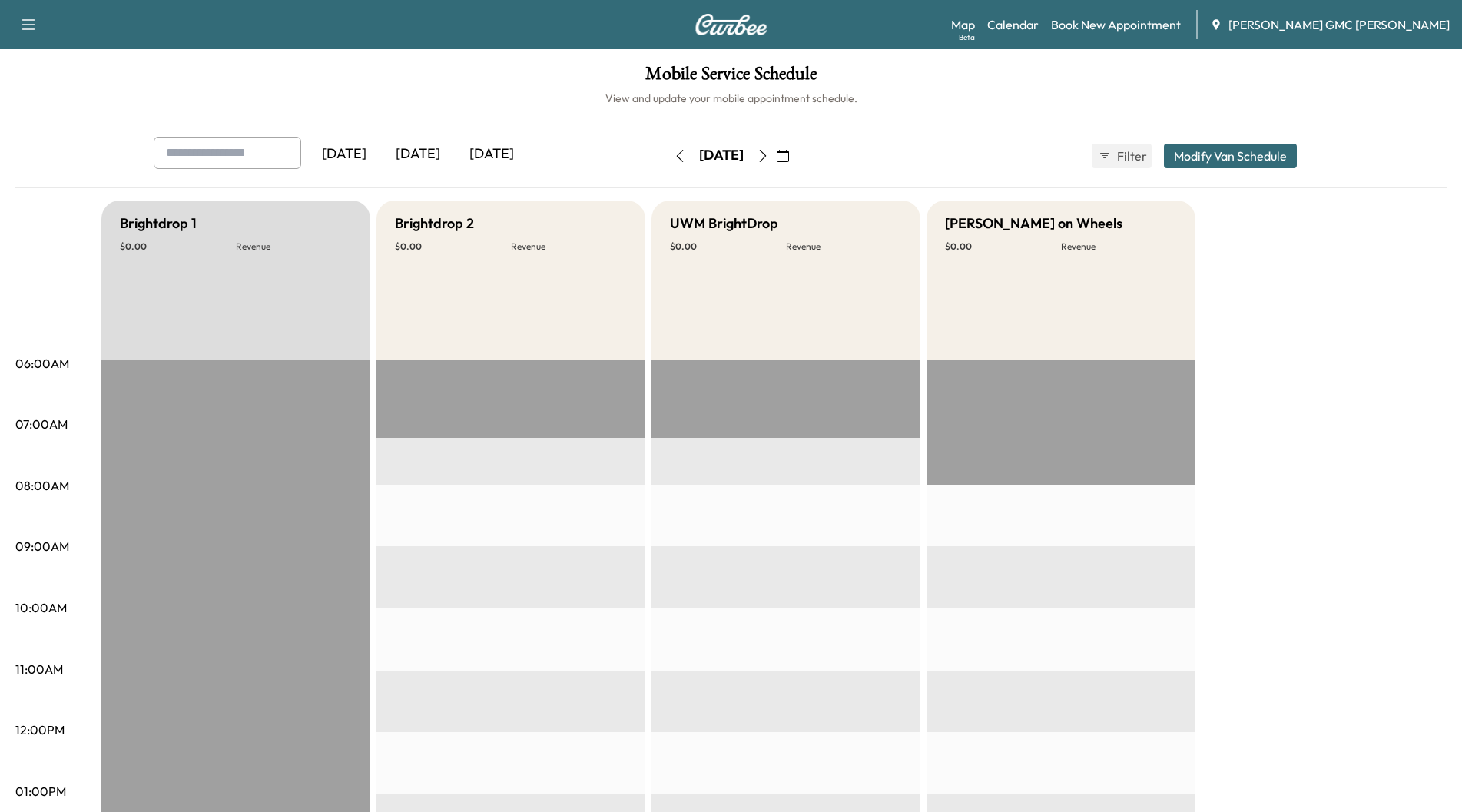
click at [769, 158] on icon "button" at bounding box center [762, 155] width 12 height 12
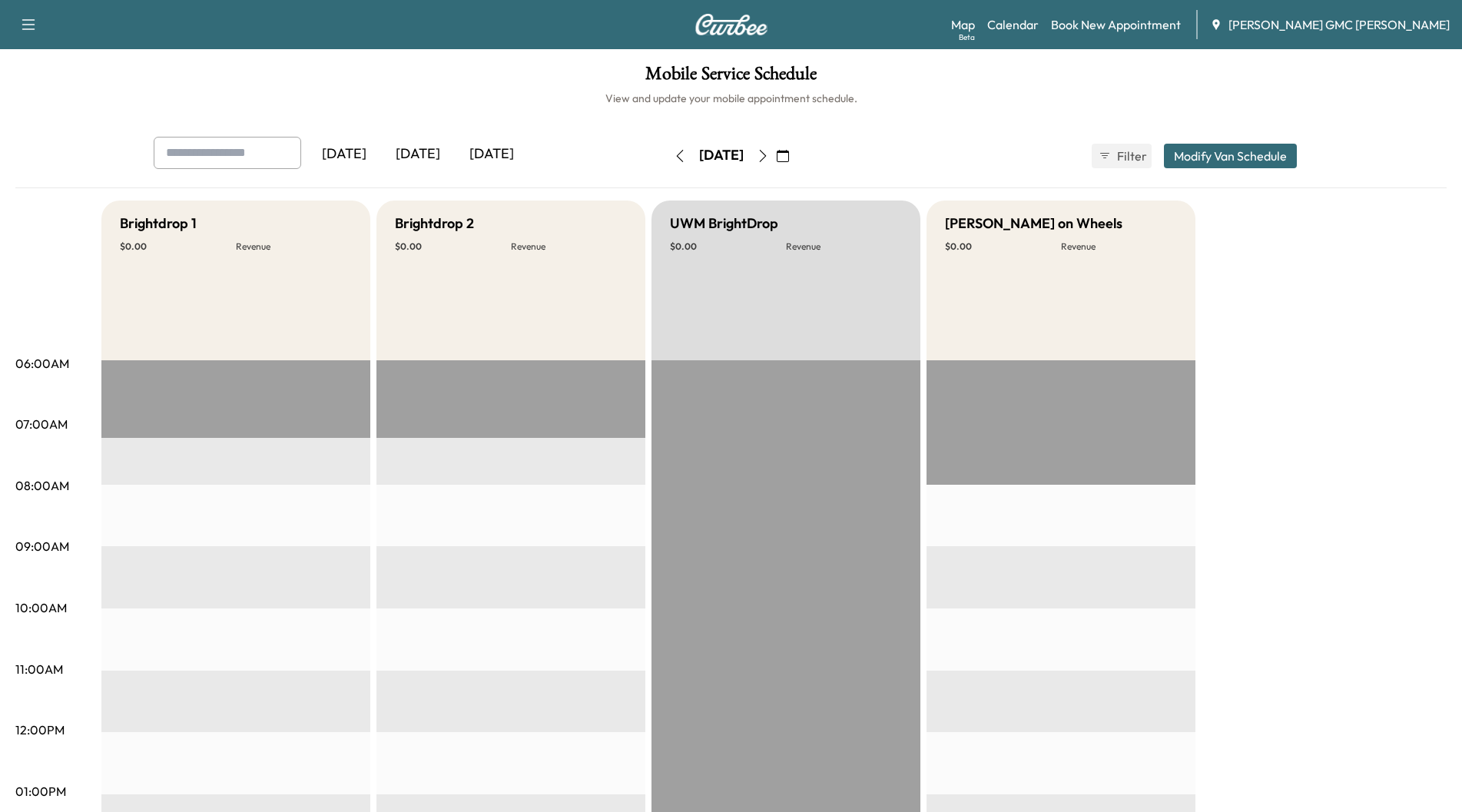
click at [796, 158] on button "button" at bounding box center [783, 156] width 26 height 25
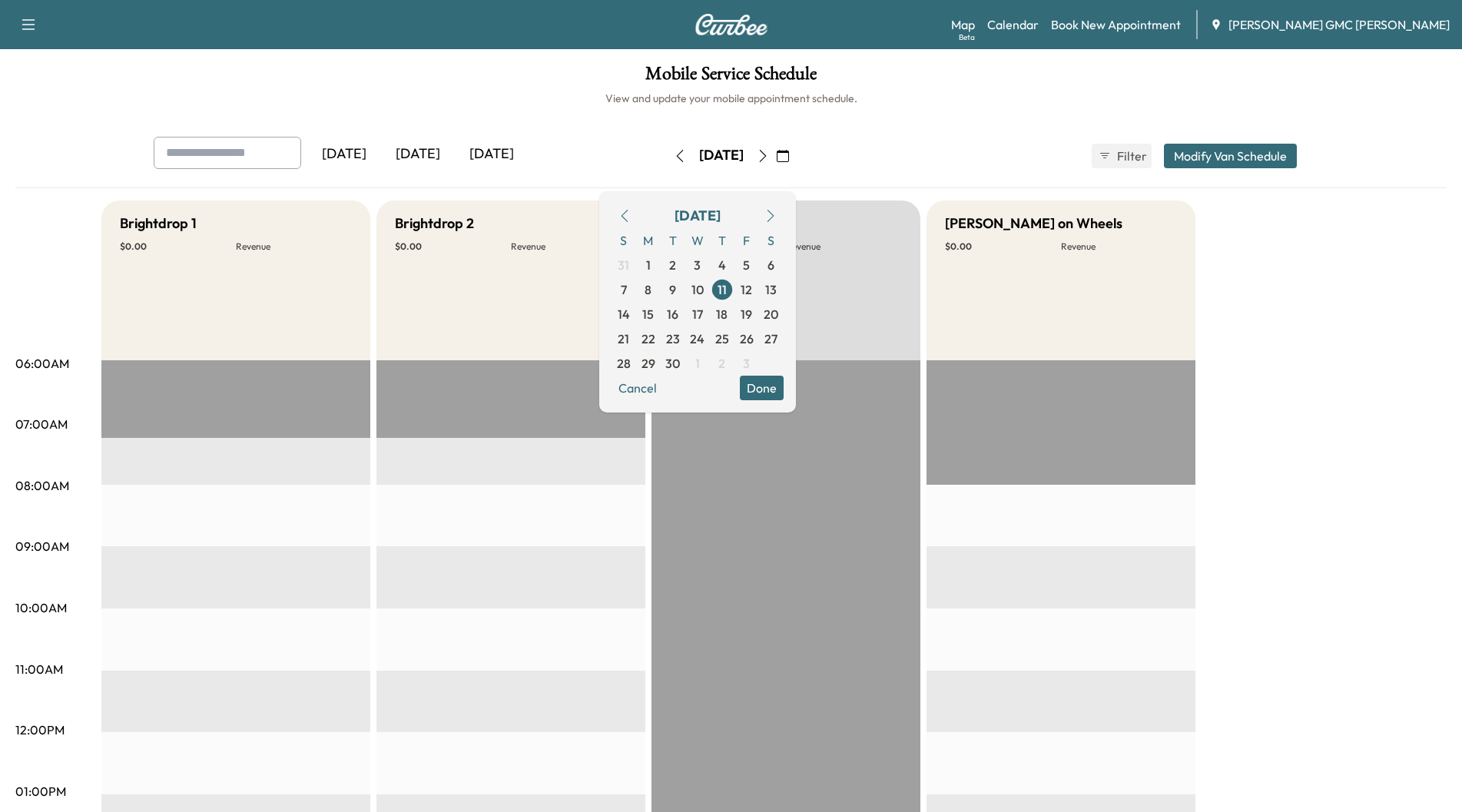
click at [769, 156] on icon "button" at bounding box center [762, 155] width 12 height 12
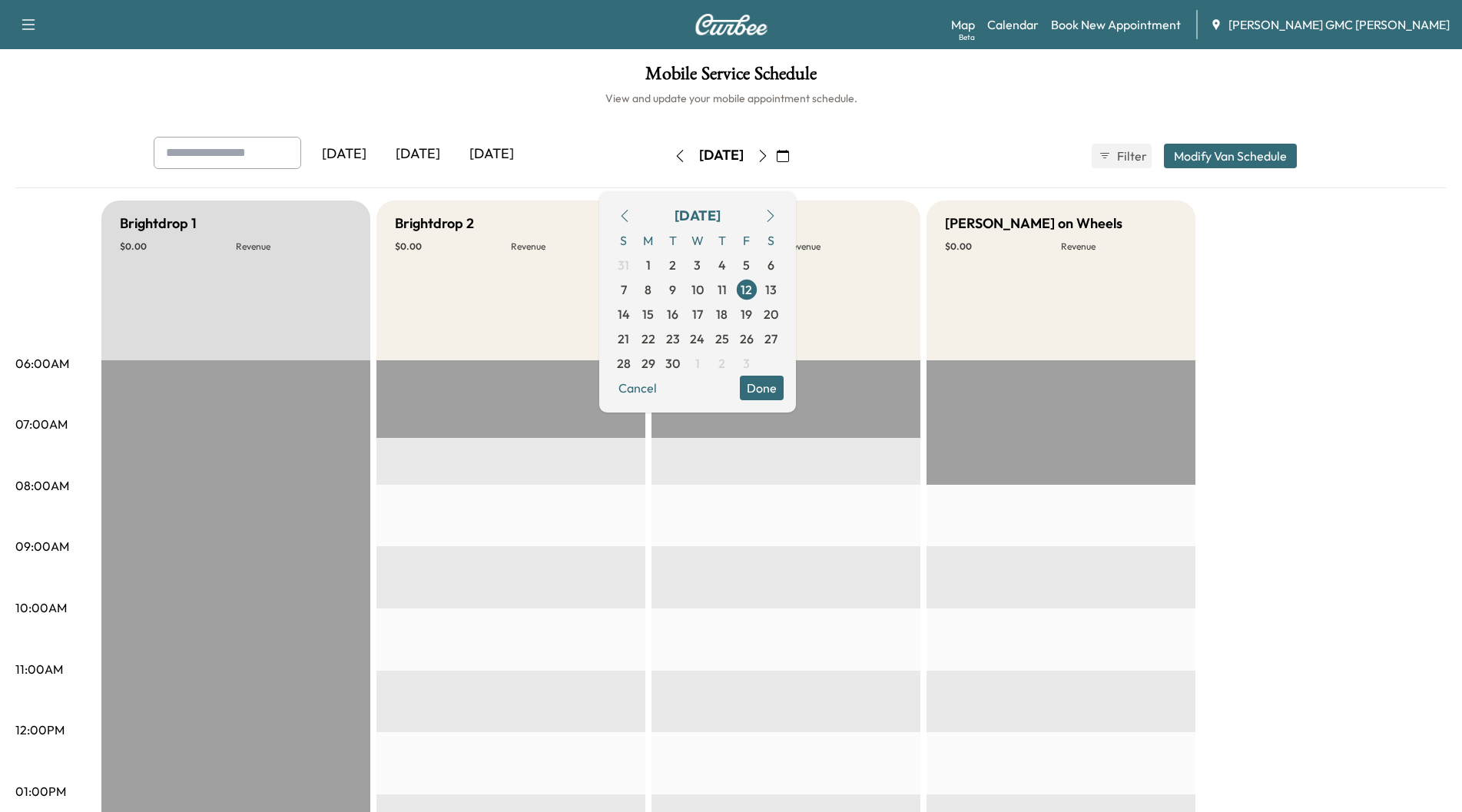
click at [674, 156] on icon "button" at bounding box center [680, 155] width 12 height 12
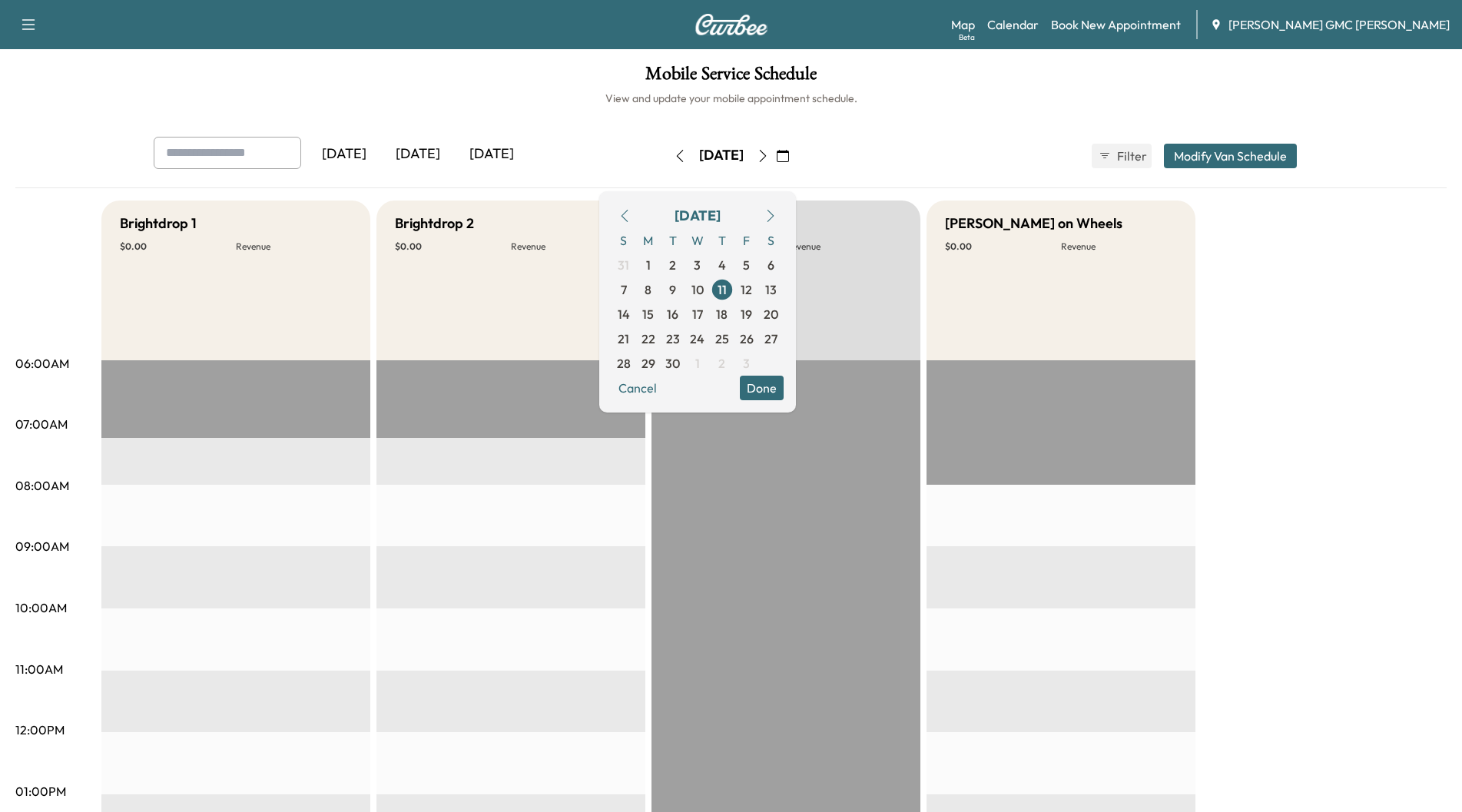
click at [667, 155] on button "button" at bounding box center [680, 156] width 26 height 25
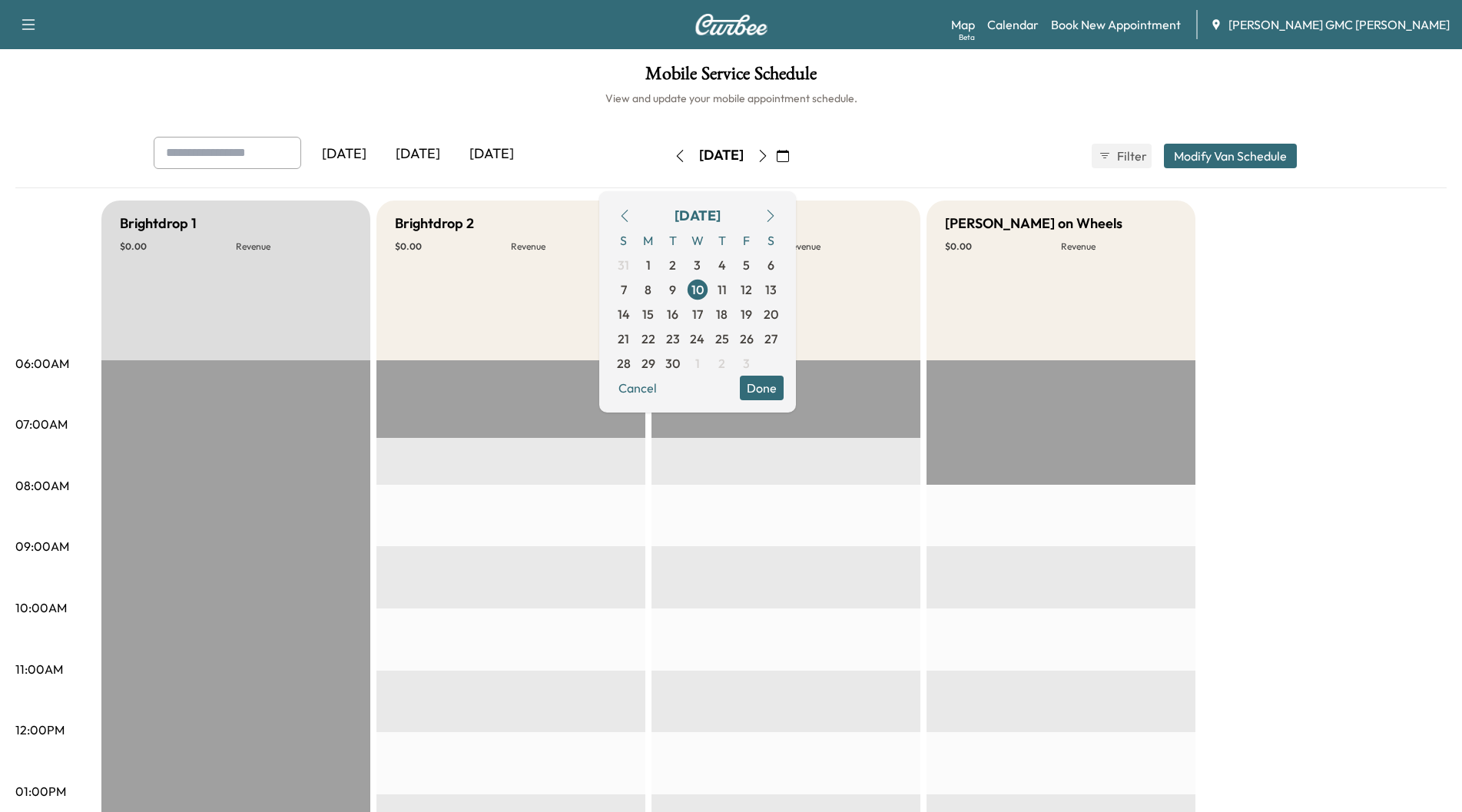
click at [674, 152] on icon "button" at bounding box center [680, 155] width 12 height 12
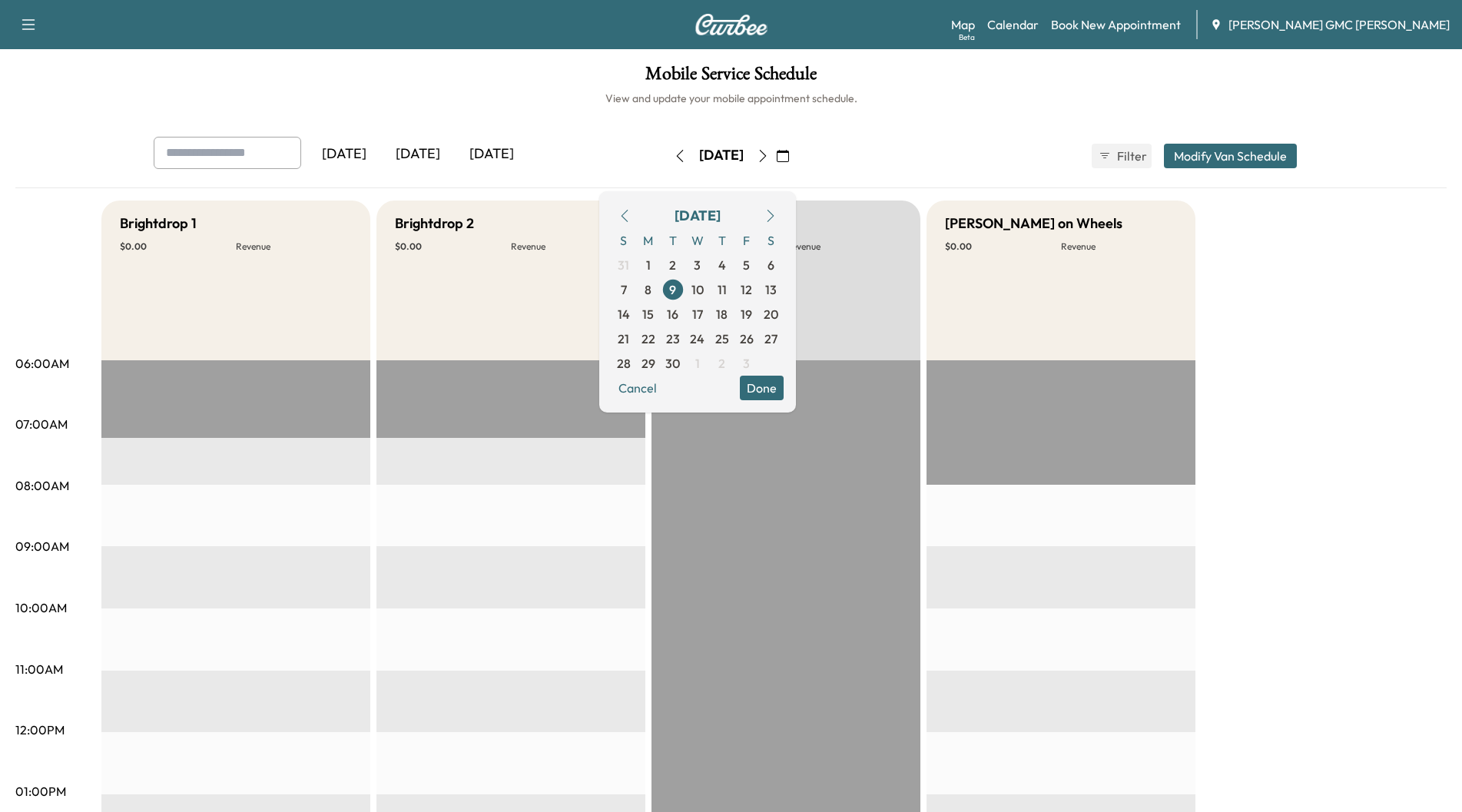
click at [674, 160] on icon "button" at bounding box center [680, 155] width 12 height 12
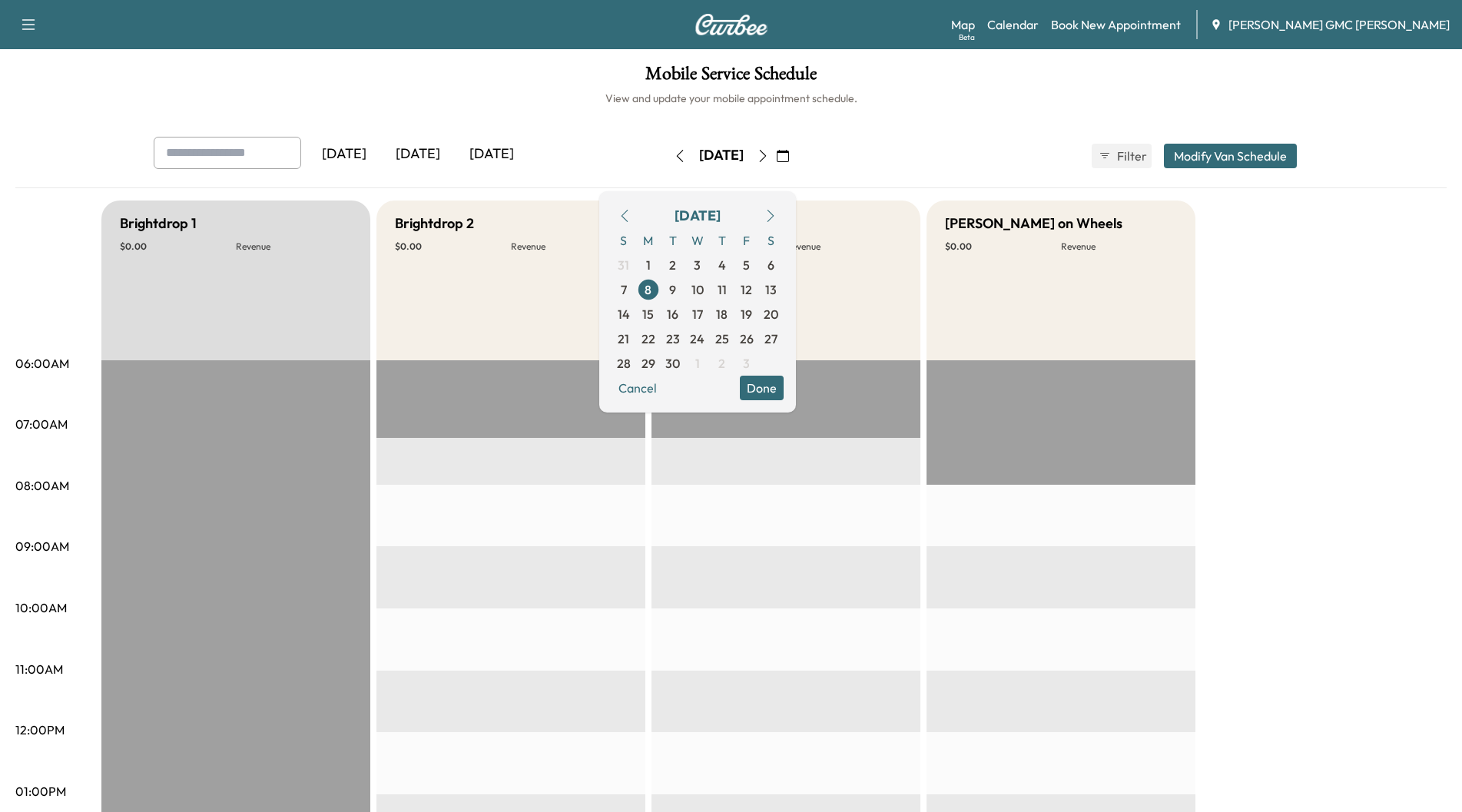
click at [674, 160] on icon "button" at bounding box center [680, 155] width 12 height 12
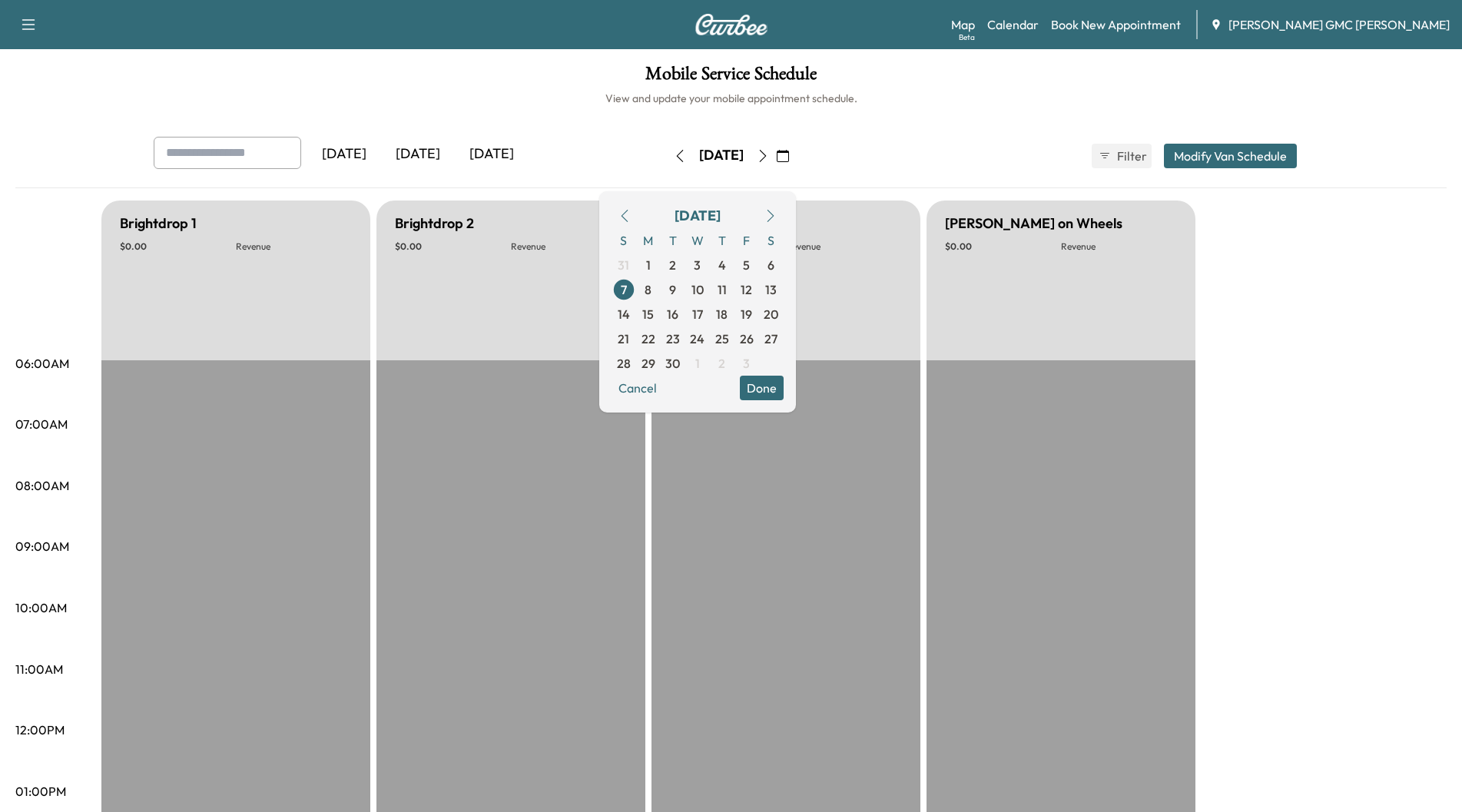
click at [674, 160] on icon "button" at bounding box center [680, 155] width 12 height 12
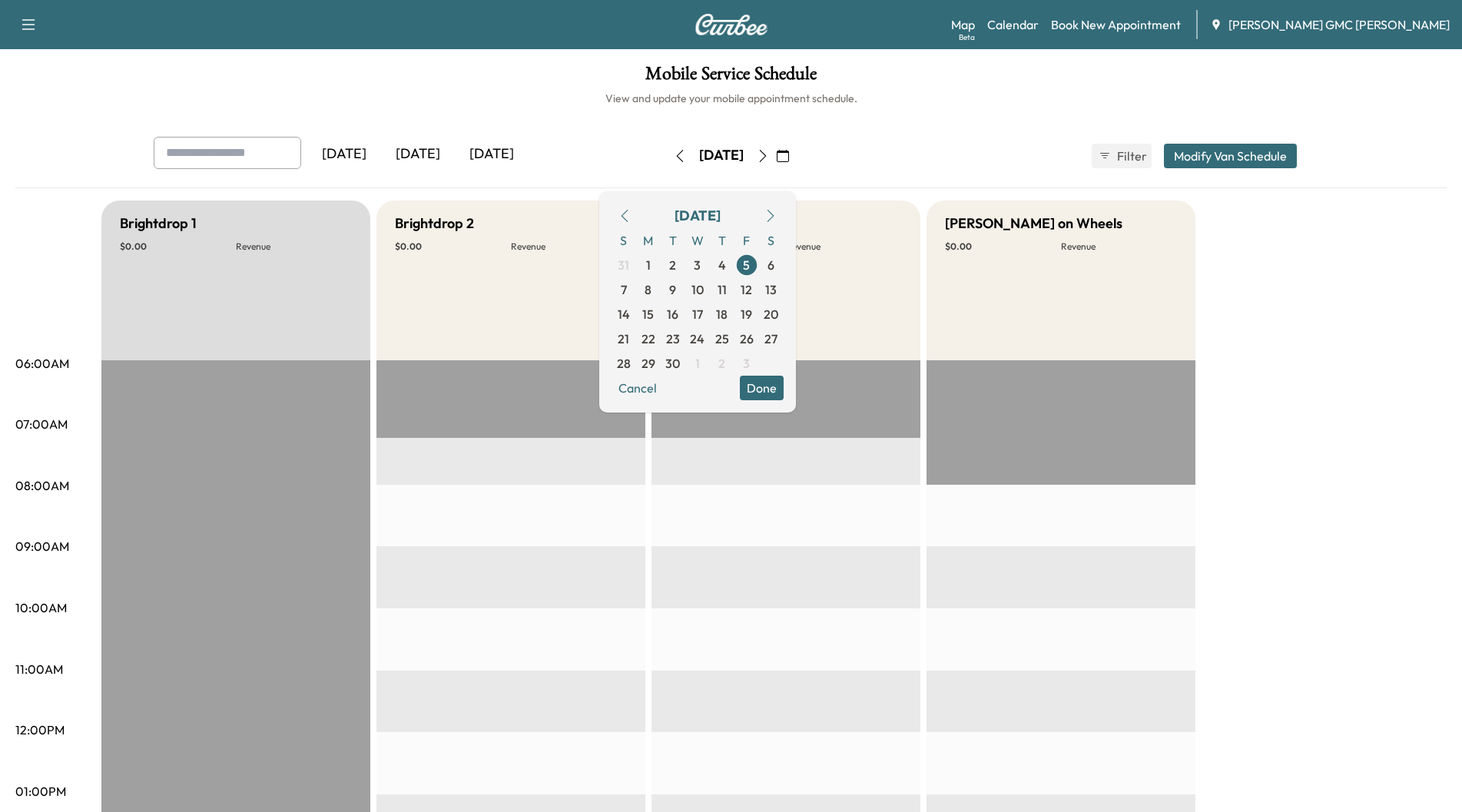
click at [667, 160] on button "button" at bounding box center [680, 156] width 26 height 25
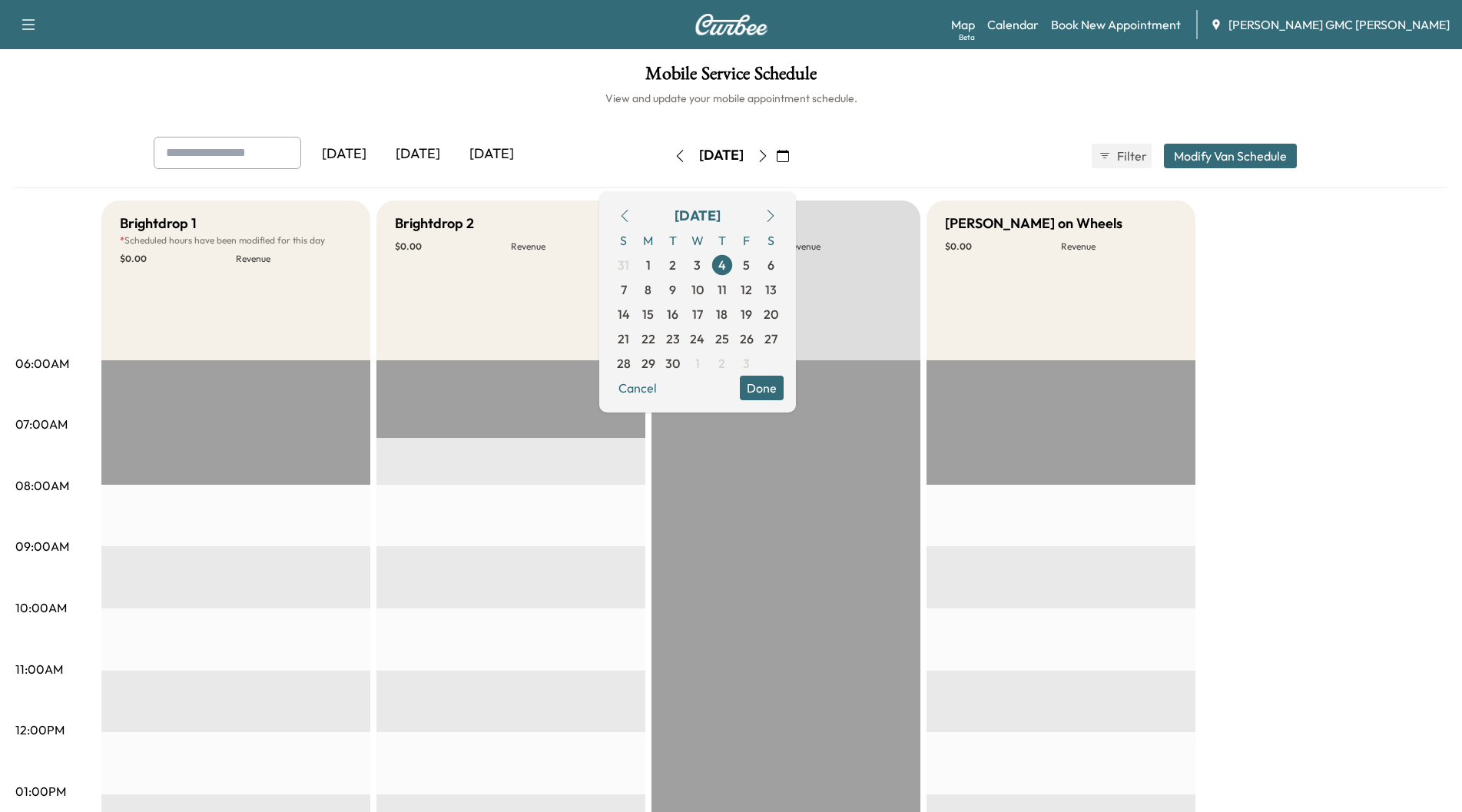
click at [676, 160] on icon "button" at bounding box center [679, 155] width 7 height 12
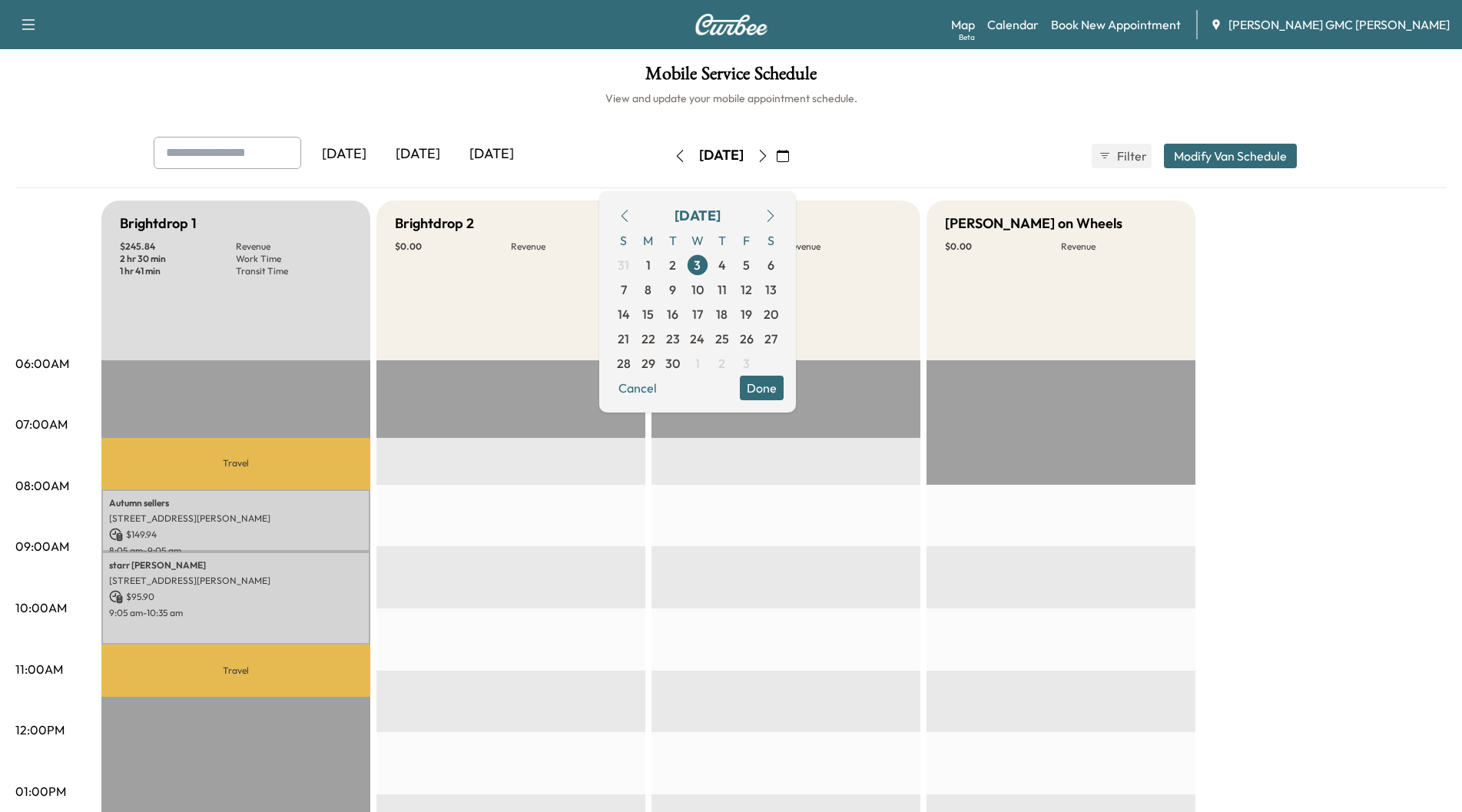
click at [423, 157] on div "[DATE]" at bounding box center [418, 154] width 74 height 35
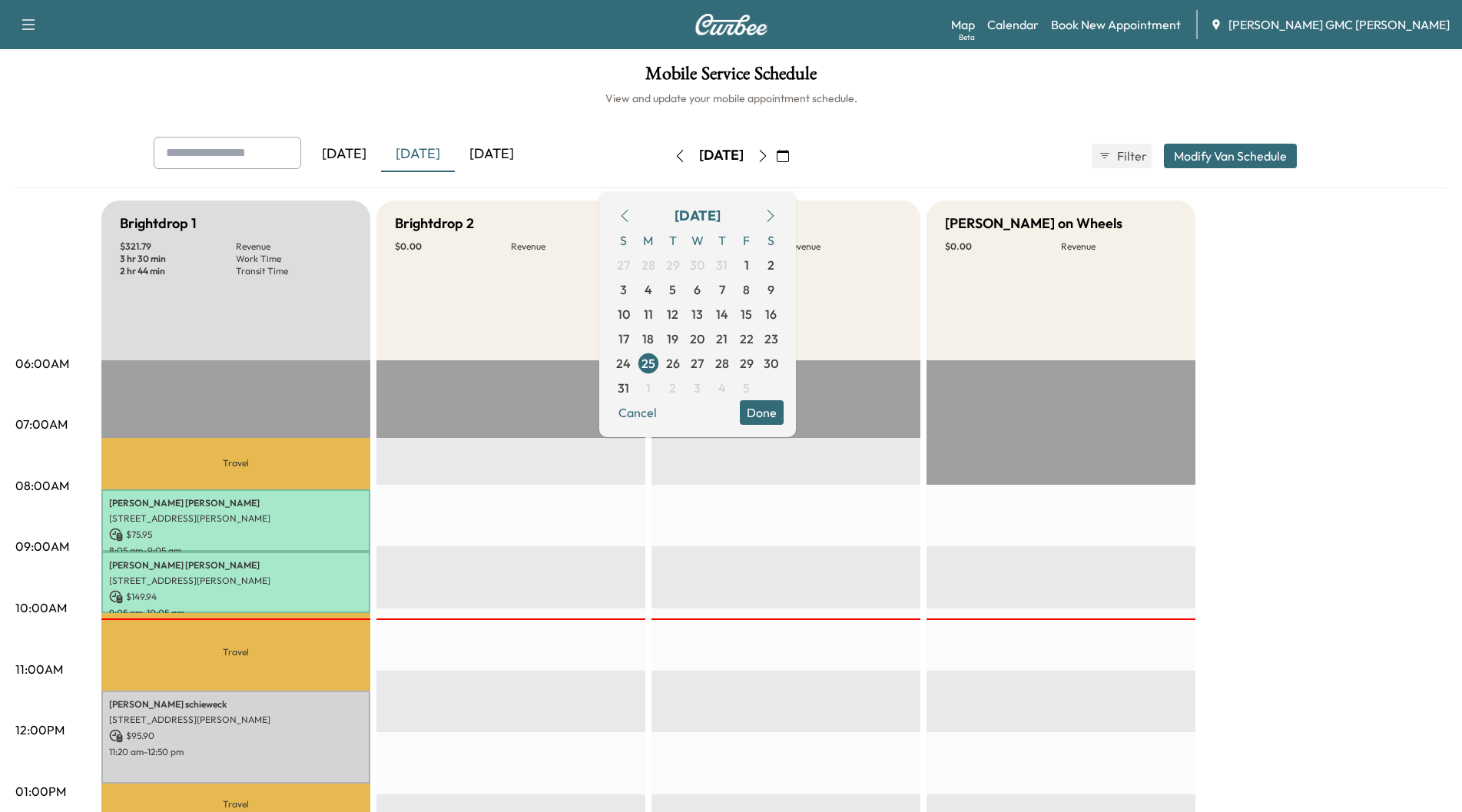
click at [915, 146] on div "[DATE] [DATE] [DATE] [DATE] August 2025 S M T W T F S 27 28 29 30 31 1 2 3 4 5 …" at bounding box center [731, 155] width 1181 height 38
click at [789, 154] on icon "button" at bounding box center [782, 155] width 12 height 12
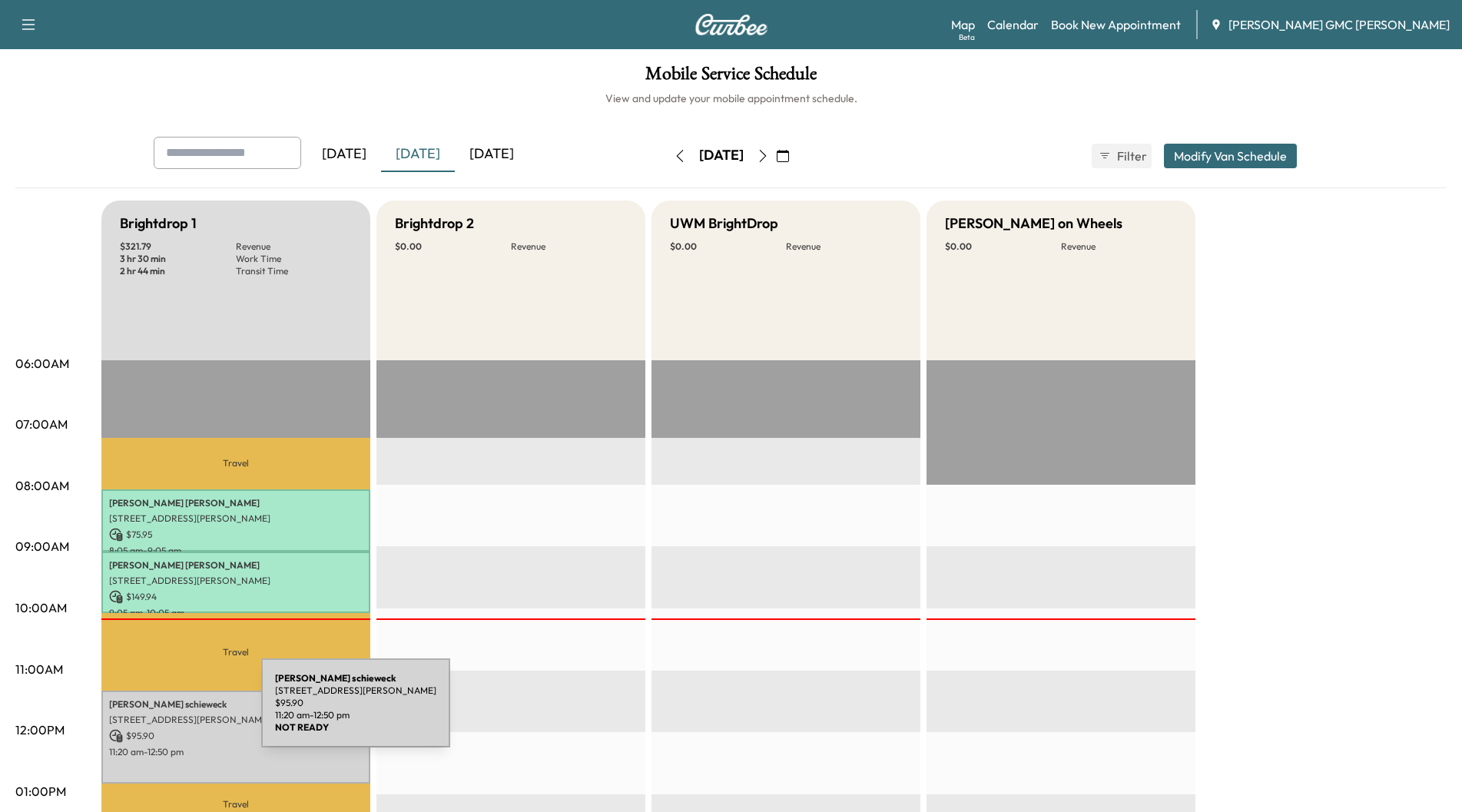
click at [146, 713] on p "[STREET_ADDRESS][PERSON_NAME]" at bounding box center [236, 719] width 254 height 12
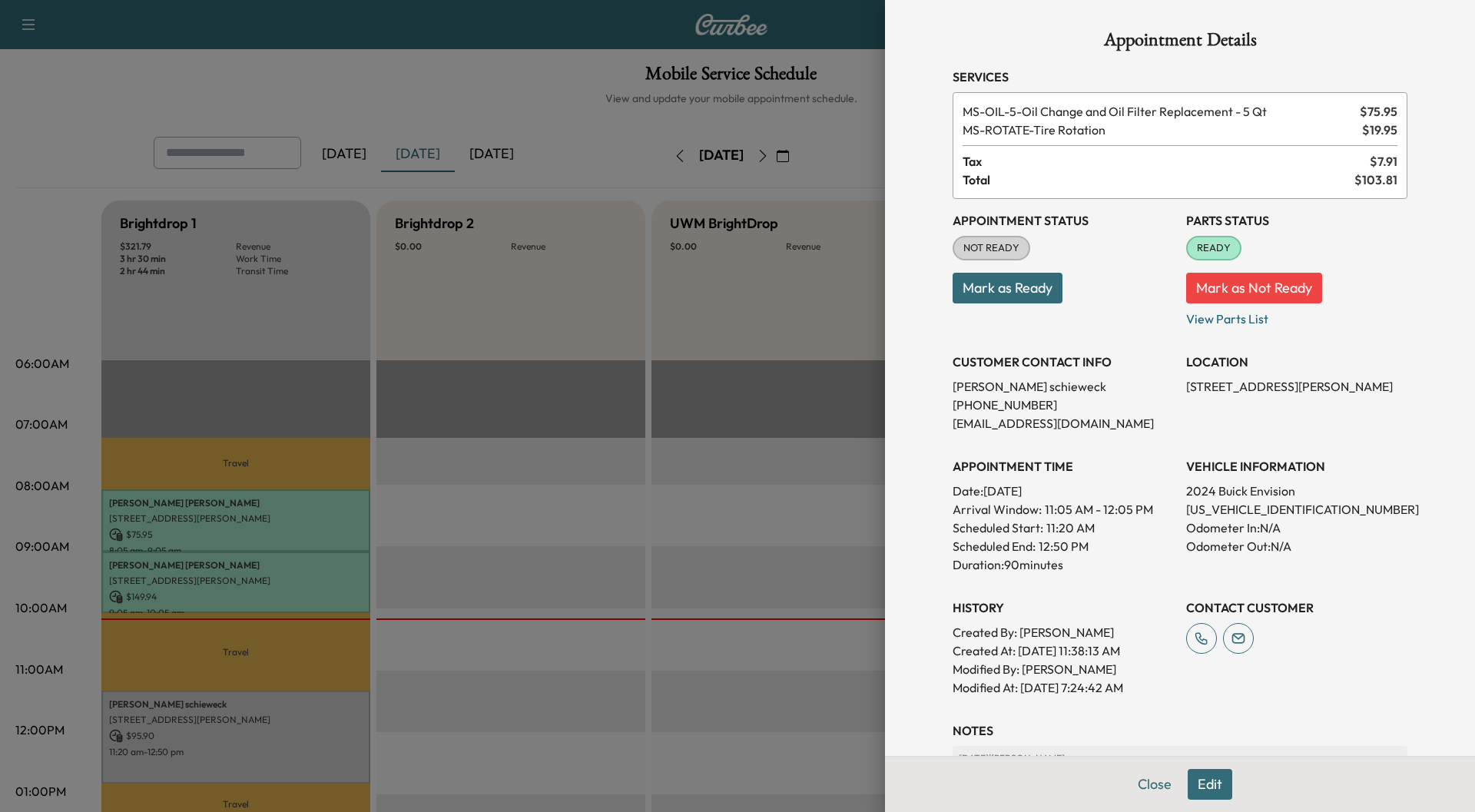
click at [1212, 510] on p "[US_VEHICLE_IDENTIFICATION_NUMBER]" at bounding box center [1297, 509] width 221 height 19
copy p "[US_VEHICLE_IDENTIFICATION_NUMBER]"
click at [1139, 790] on button "Close" at bounding box center [1155, 784] width 54 height 31
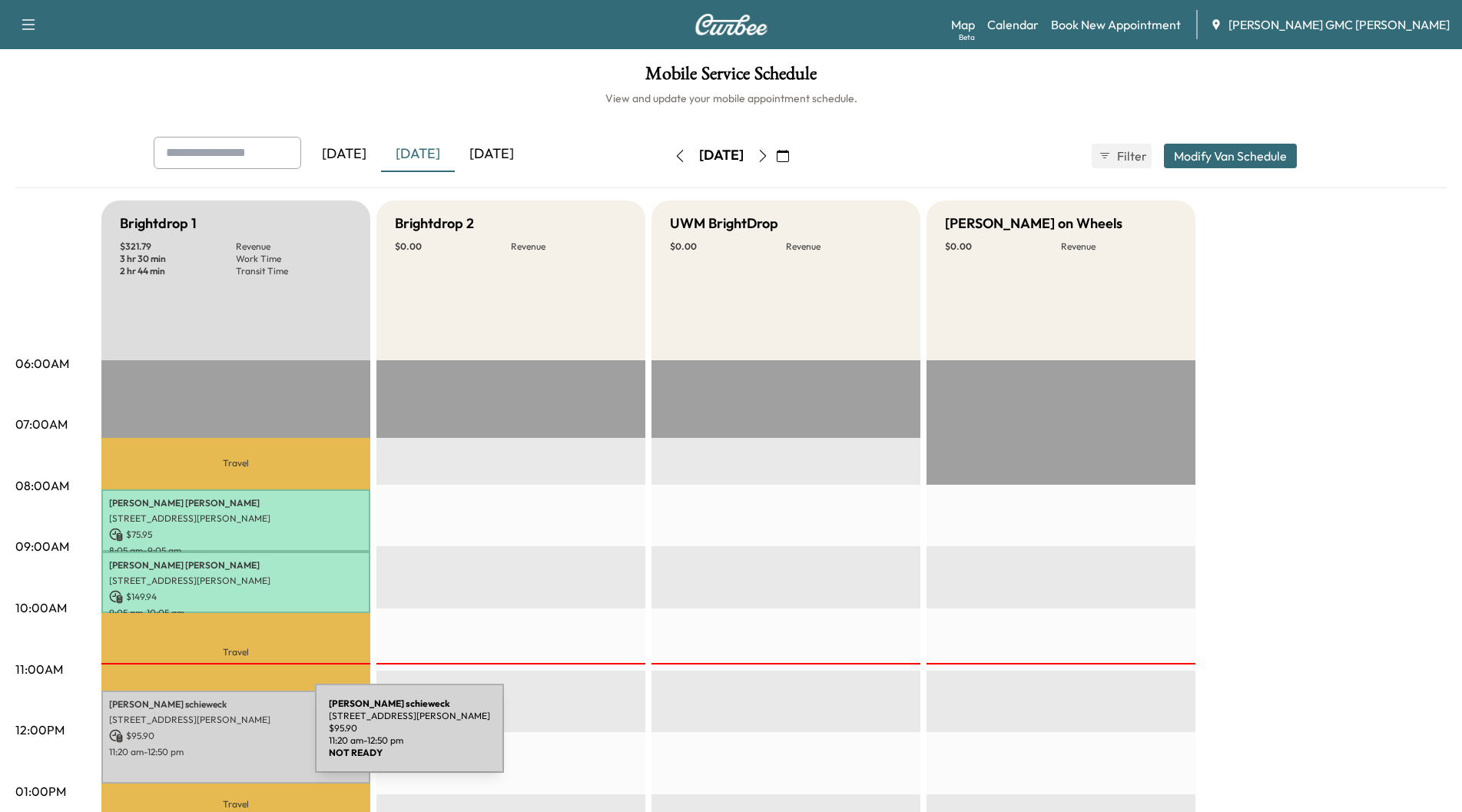
click at [200, 738] on p "$ 95.90" at bounding box center [236, 735] width 254 height 14
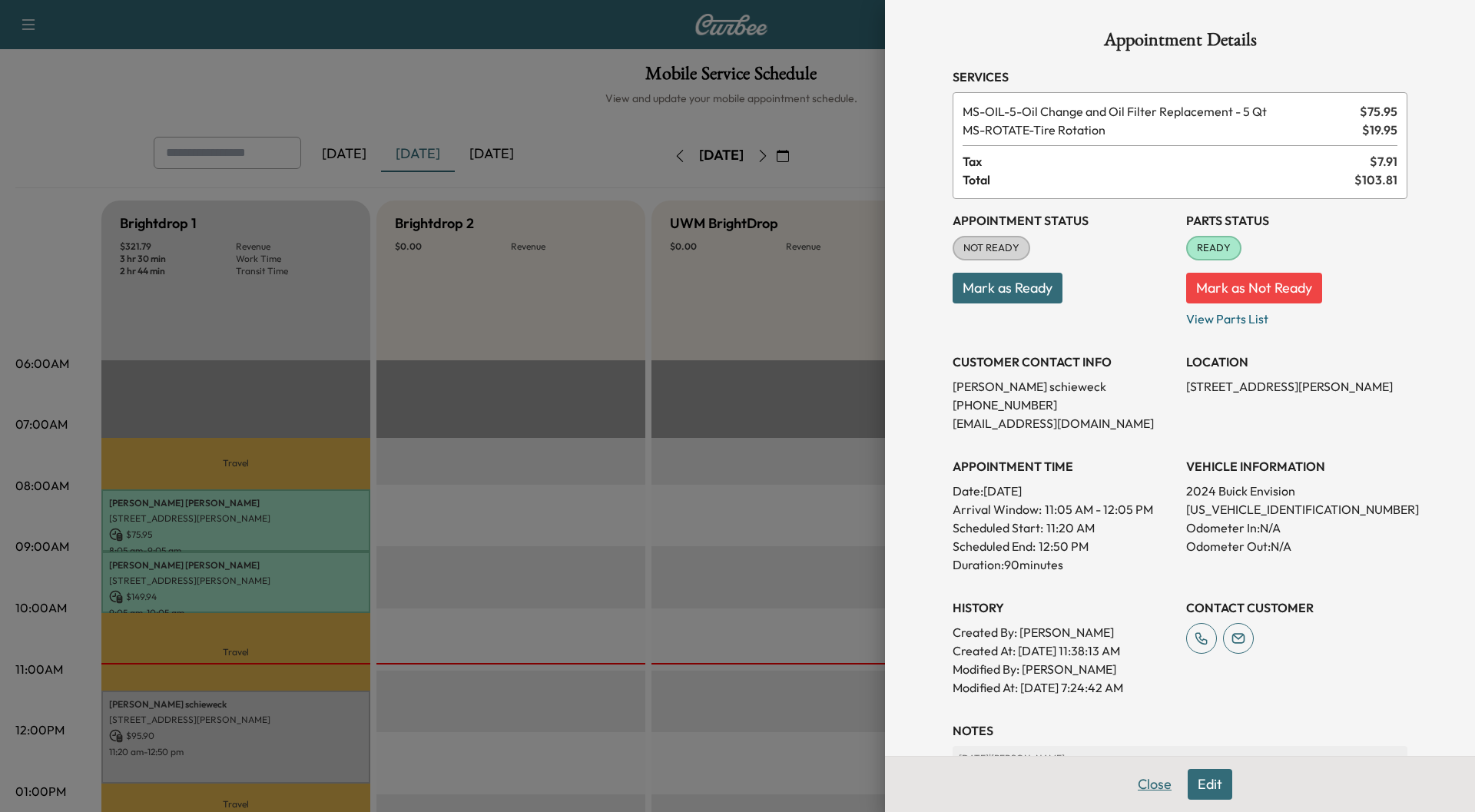
click at [1138, 779] on button "Close" at bounding box center [1155, 784] width 54 height 31
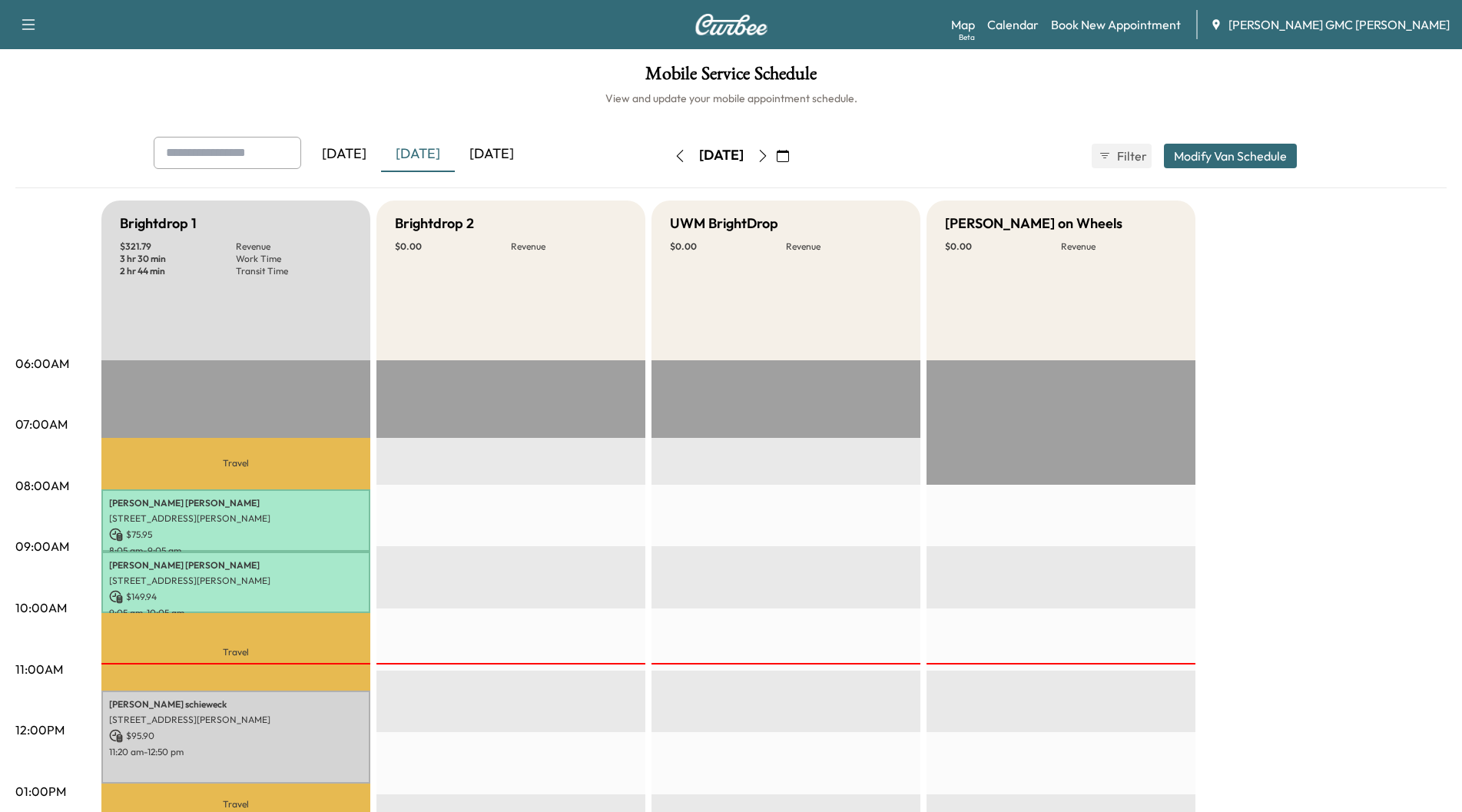
click at [476, 154] on div "[DATE]" at bounding box center [492, 154] width 74 height 35
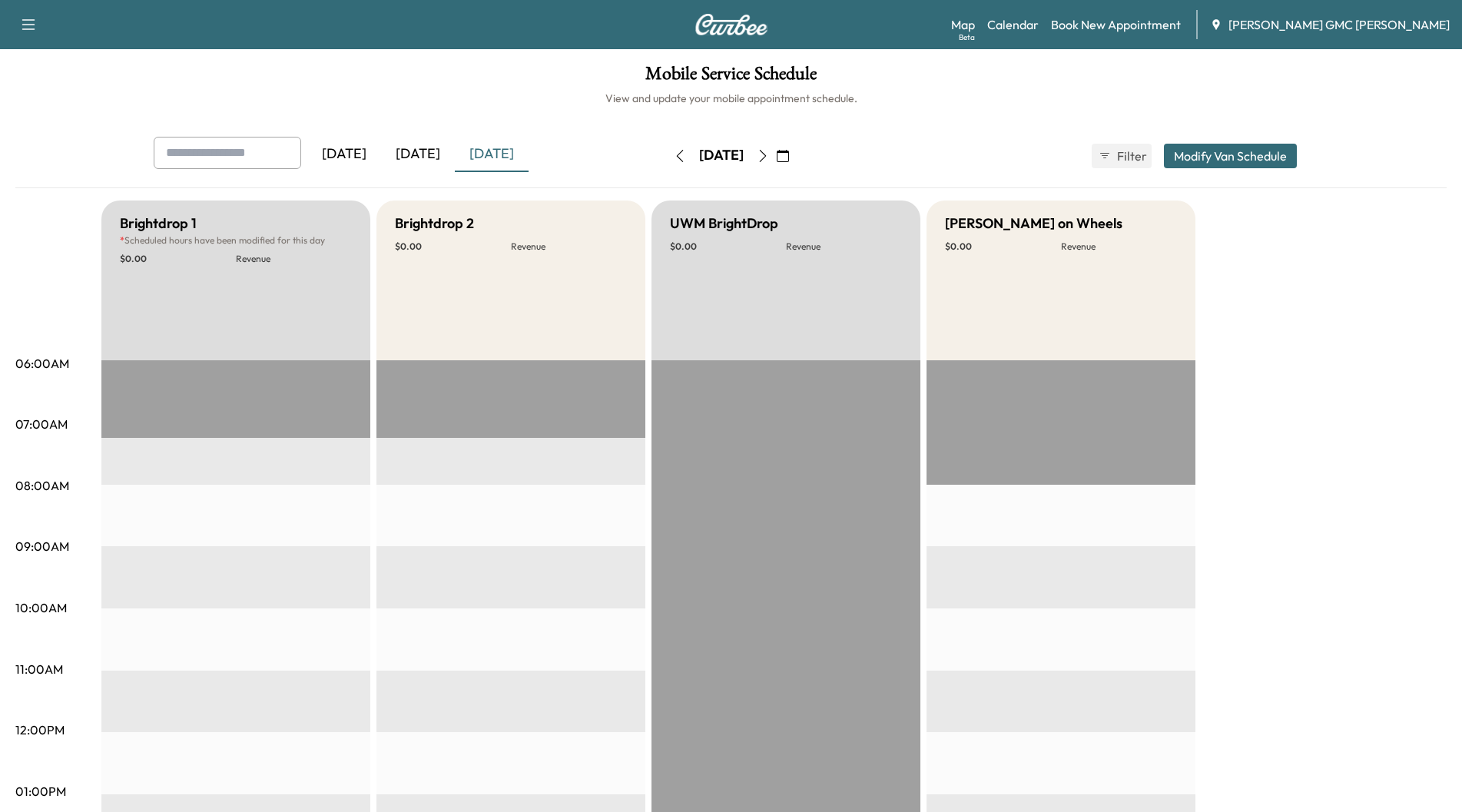
click at [769, 153] on icon "button" at bounding box center [762, 155] width 12 height 12
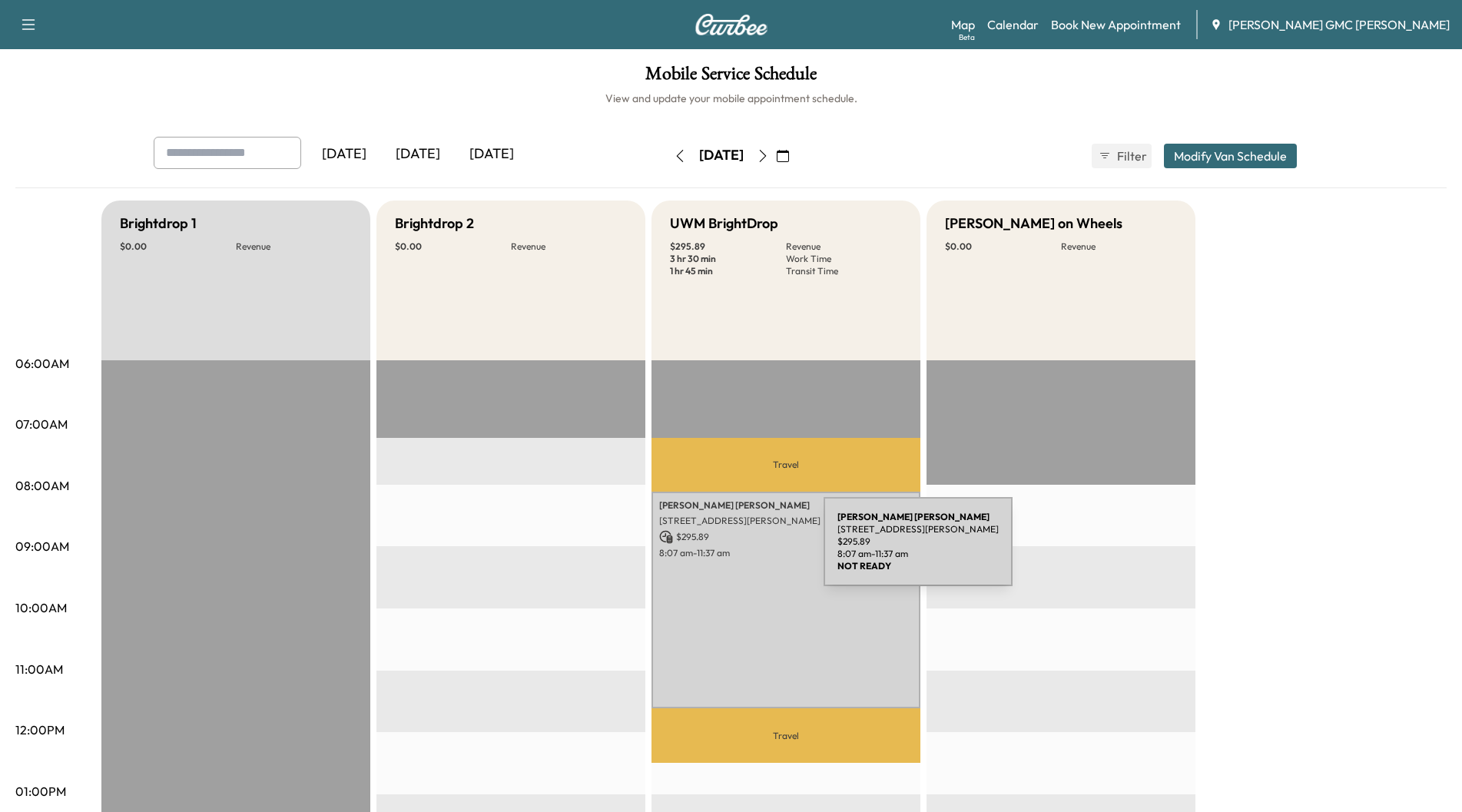
click at [709, 550] on p "8:07 am - 11:37 am" at bounding box center [786, 553] width 254 height 12
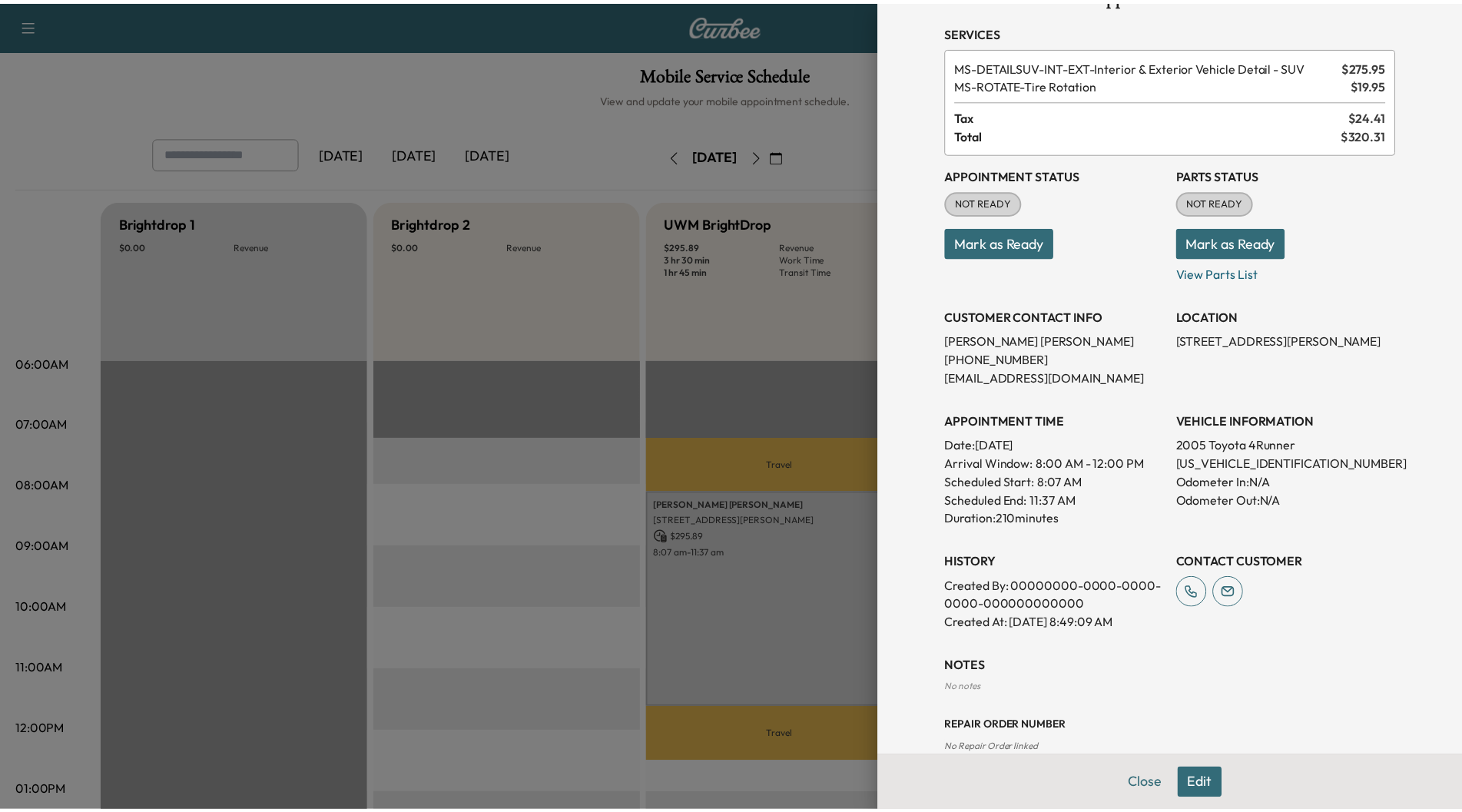
scroll to position [76, 0]
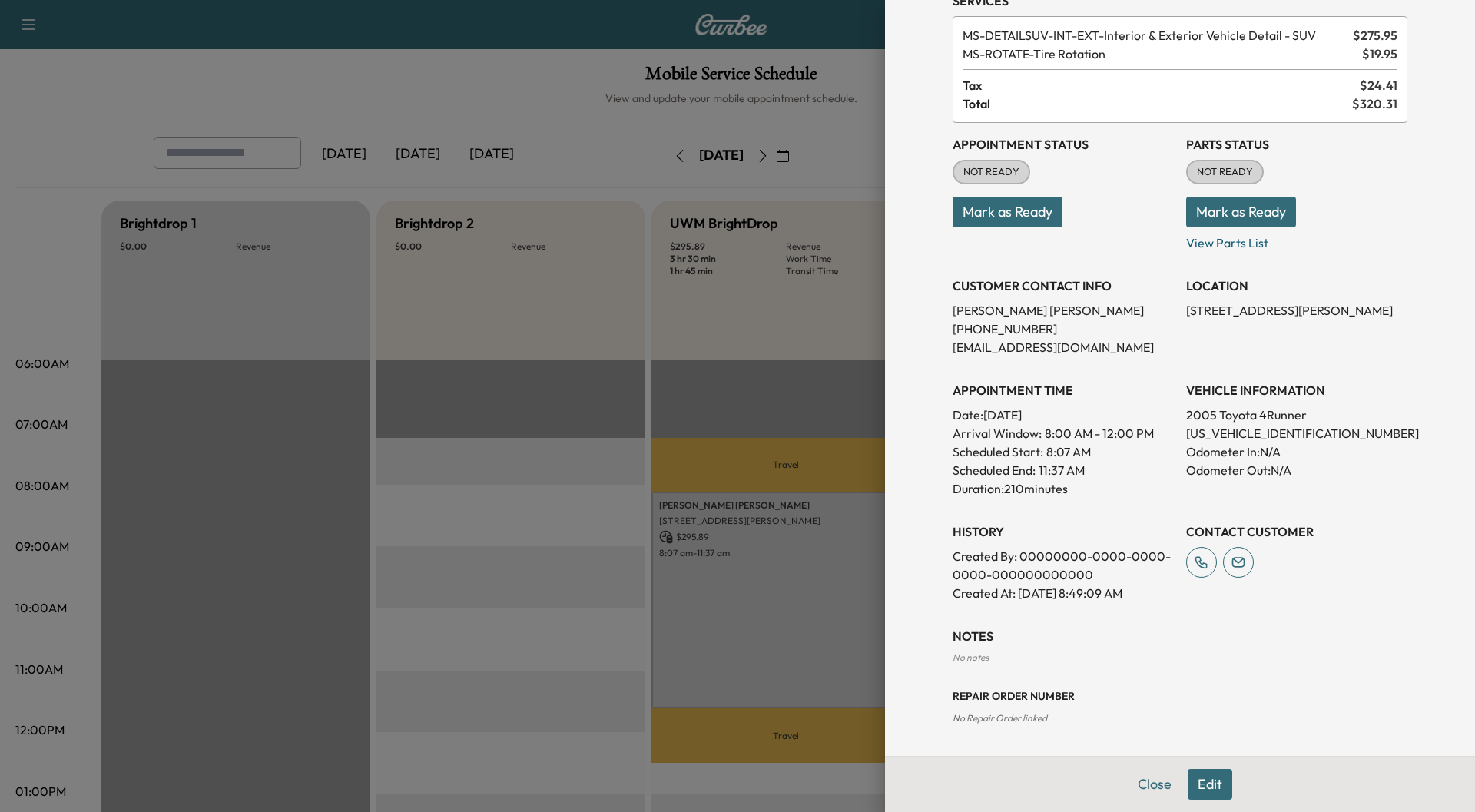
click at [1144, 778] on button "Close" at bounding box center [1155, 784] width 54 height 31
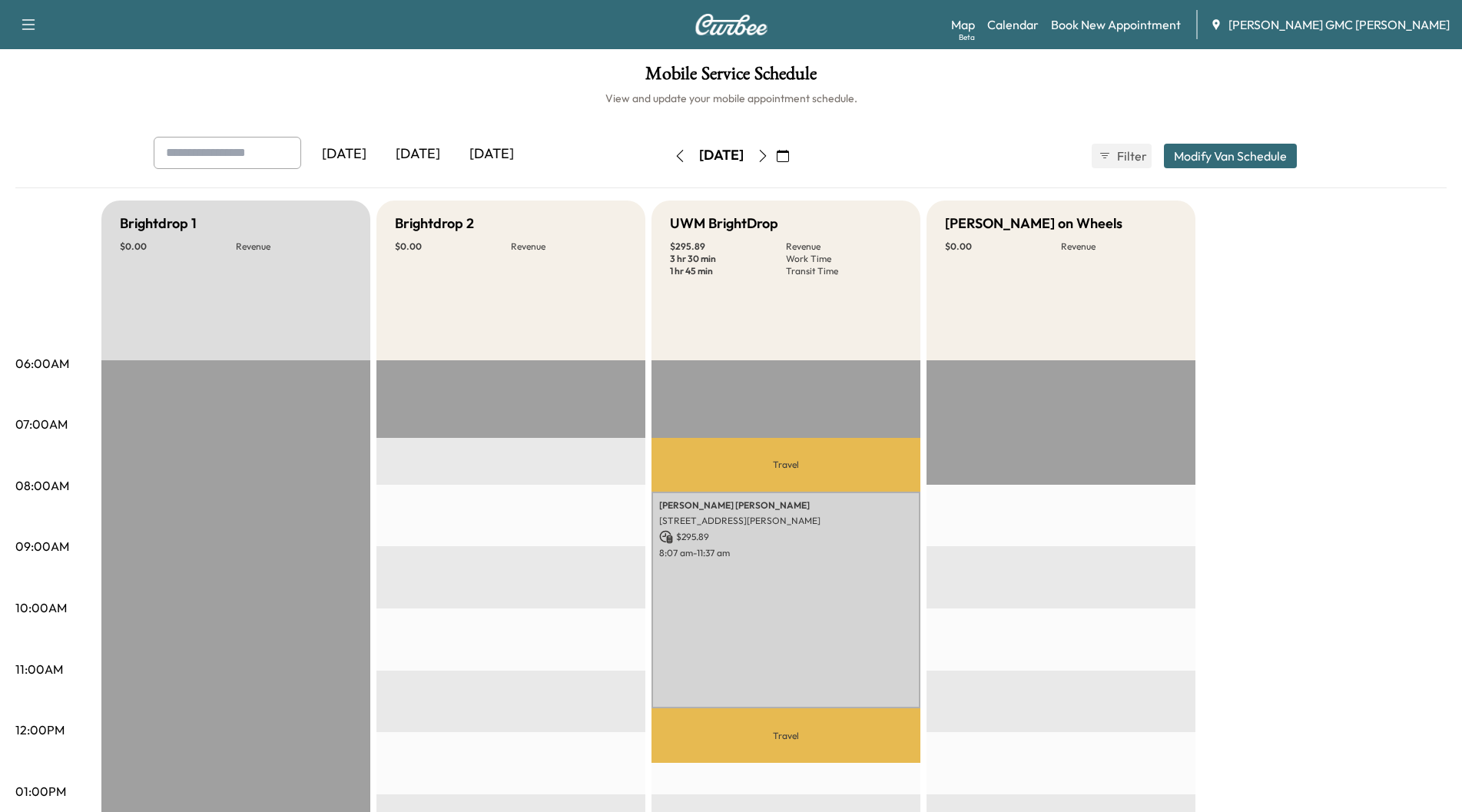
drag, startPoint x: 493, startPoint y: 150, endPoint x: 484, endPoint y: 159, distance: 12.7
click at [493, 150] on div "[DATE]" at bounding box center [492, 154] width 74 height 35
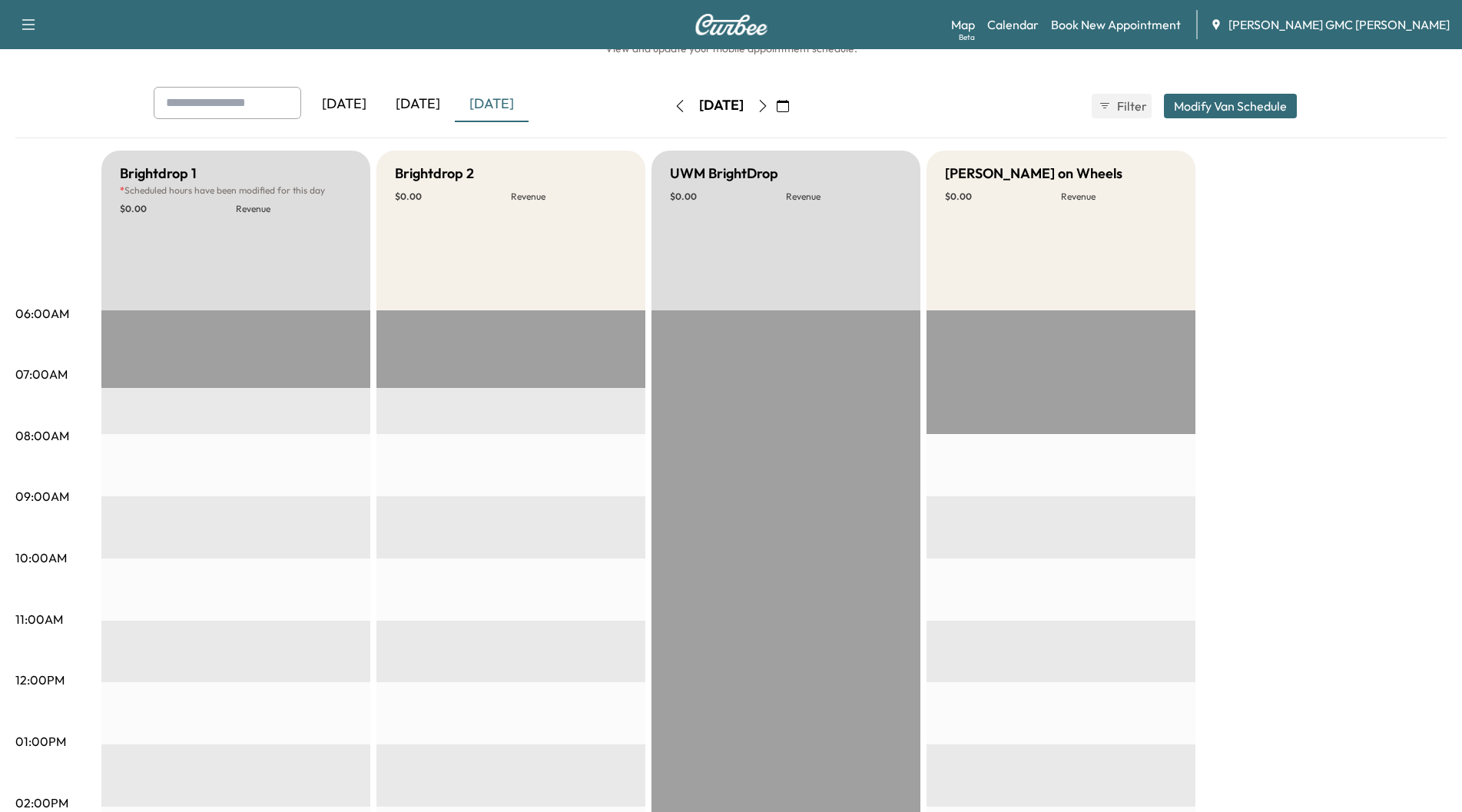
scroll to position [231, 0]
